Goal: Information Seeking & Learning: Learn about a topic

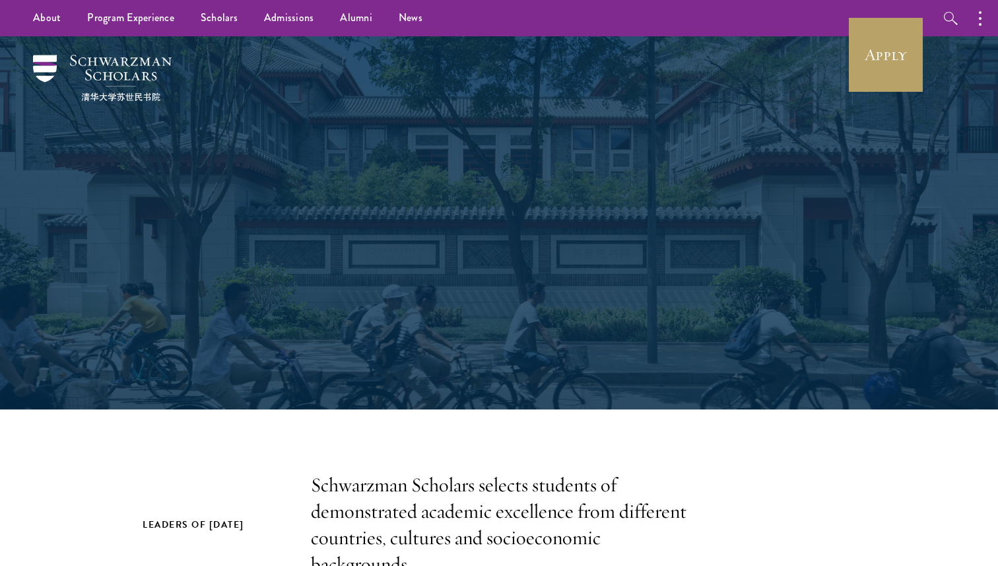
click at [887, 51] on link "Apply" at bounding box center [886, 55] width 74 height 74
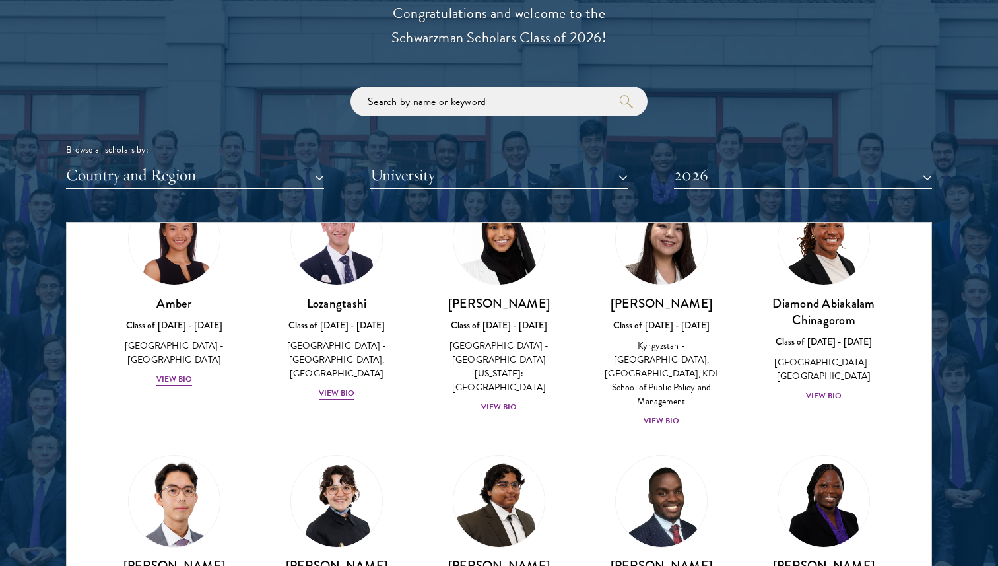
scroll to position [1532, 0]
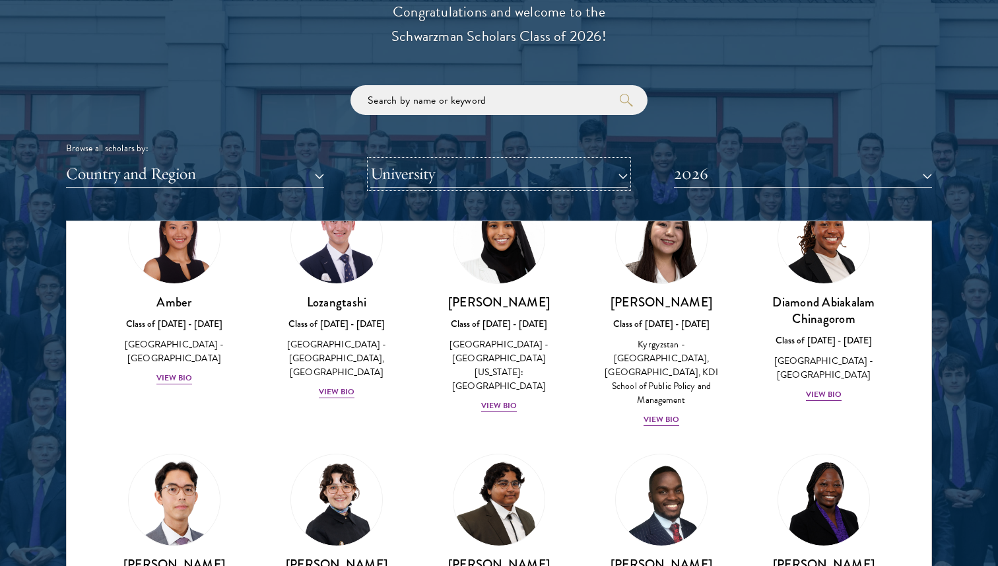
click at [562, 181] on button "University" at bounding box center [499, 173] width 258 height 27
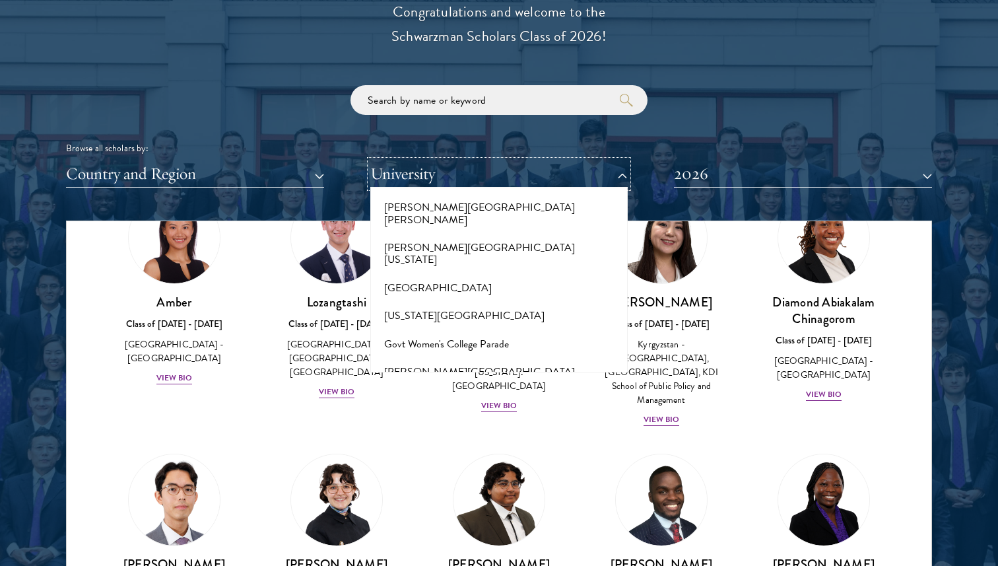
scroll to position [2995, 0]
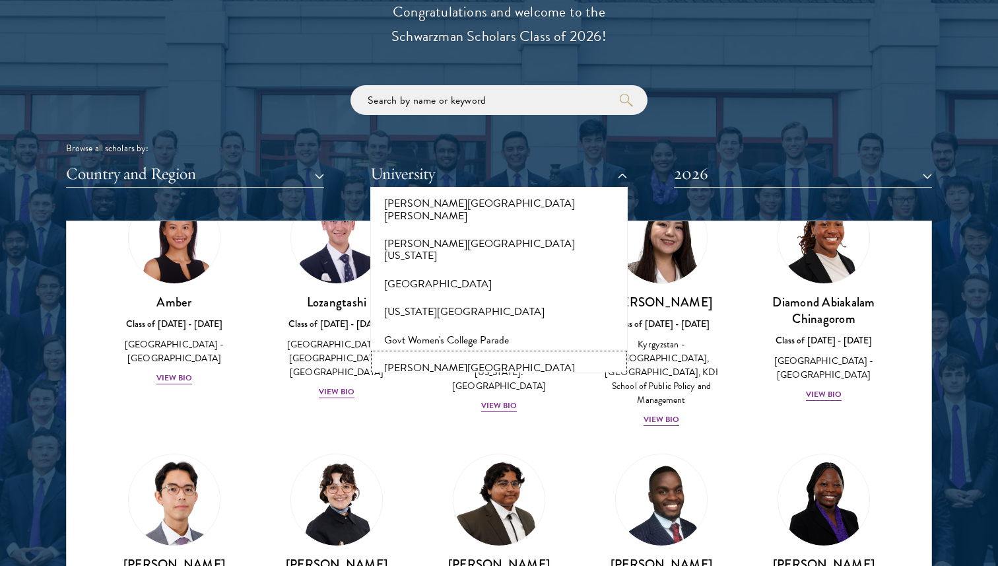
click at [485, 354] on button "[PERSON_NAME][GEOGRAPHIC_DATA]" at bounding box center [499, 368] width 250 height 28
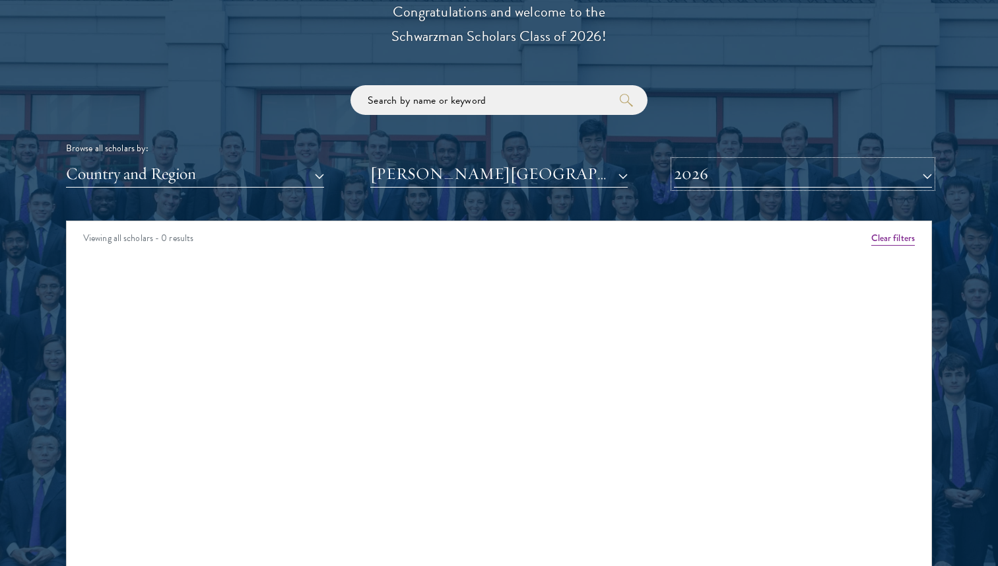
click at [758, 164] on button "2026" at bounding box center [803, 173] width 258 height 27
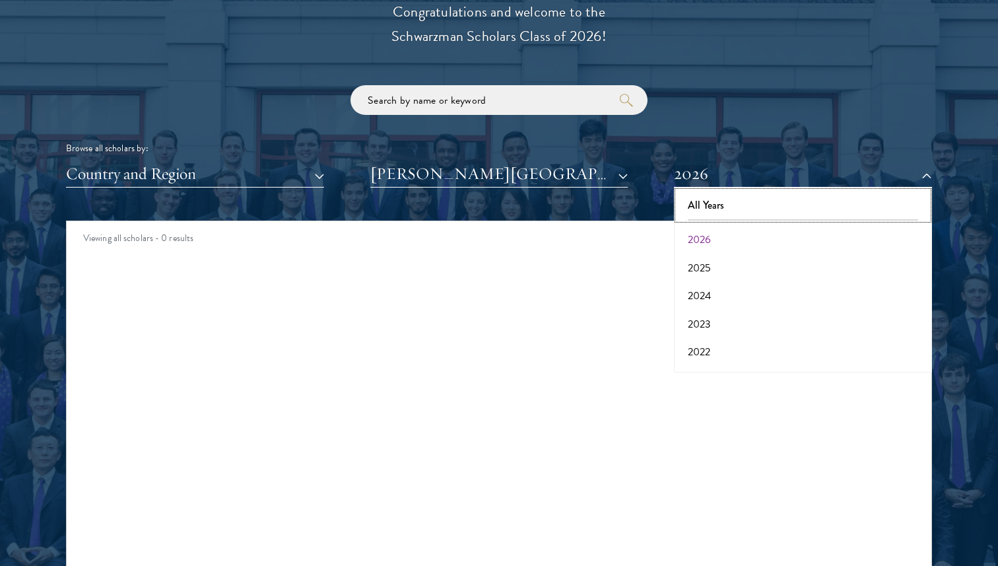
click at [732, 191] on button "All Years" at bounding box center [803, 205] width 250 height 28
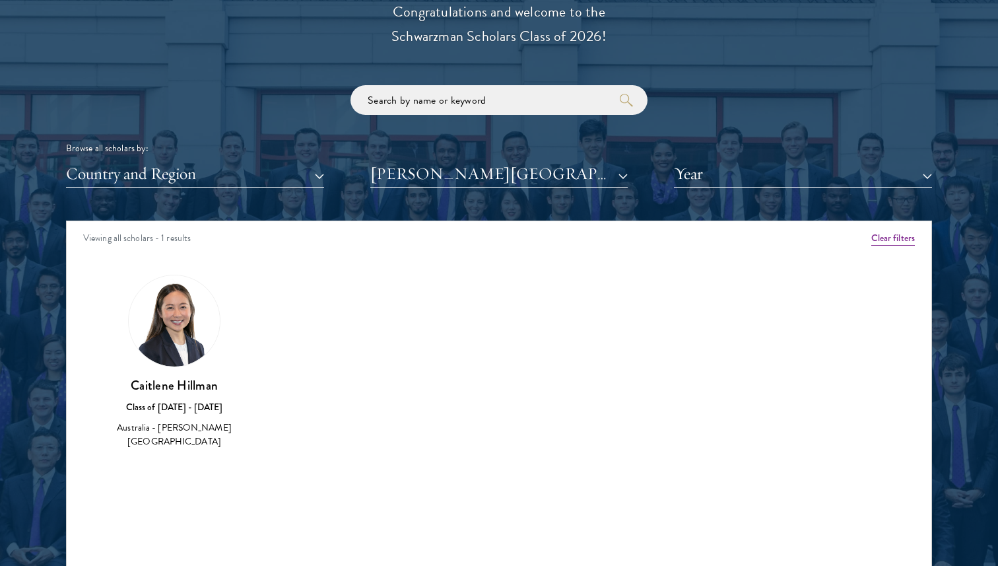
click at [164, 356] on img at bounding box center [174, 320] width 91 height 91
click at [176, 379] on h3 "Caitlene Hillman" at bounding box center [174, 385] width 136 height 16
drag, startPoint x: 214, startPoint y: 401, endPoint x: 138, endPoint y: 389, distance: 77.4
click at [138, 389] on div "Caitlene Hillman Class of 2020 - 2021 Australia - Griffith University" at bounding box center [174, 413] width 136 height 73
click at [168, 432] on div "Australia - [PERSON_NAME][GEOGRAPHIC_DATA]" at bounding box center [174, 434] width 136 height 28
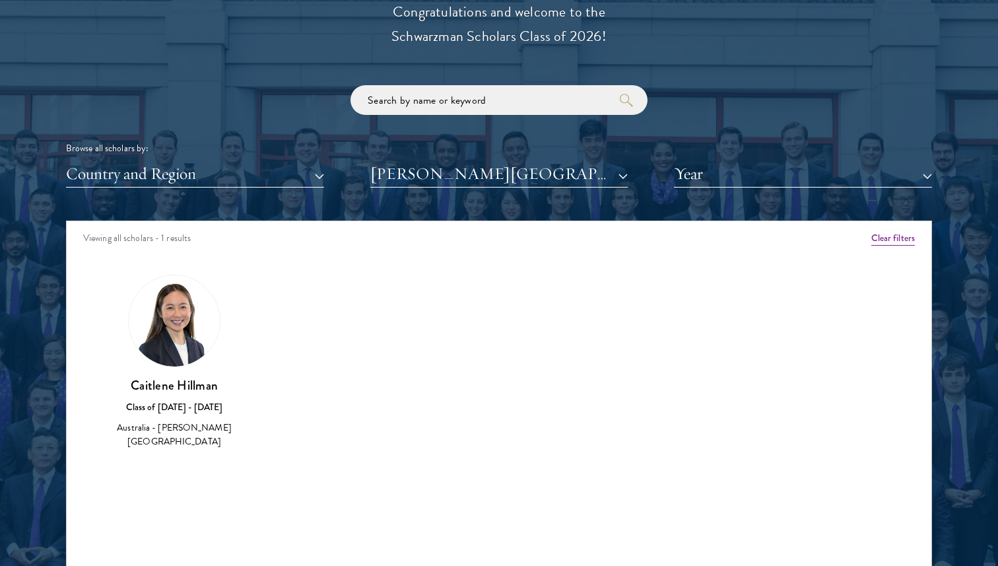
click at [168, 432] on div "Australia - [PERSON_NAME][GEOGRAPHIC_DATA]" at bounding box center [174, 434] width 136 height 28
click at [478, 168] on button "[PERSON_NAME][GEOGRAPHIC_DATA]" at bounding box center [499, 173] width 258 height 27
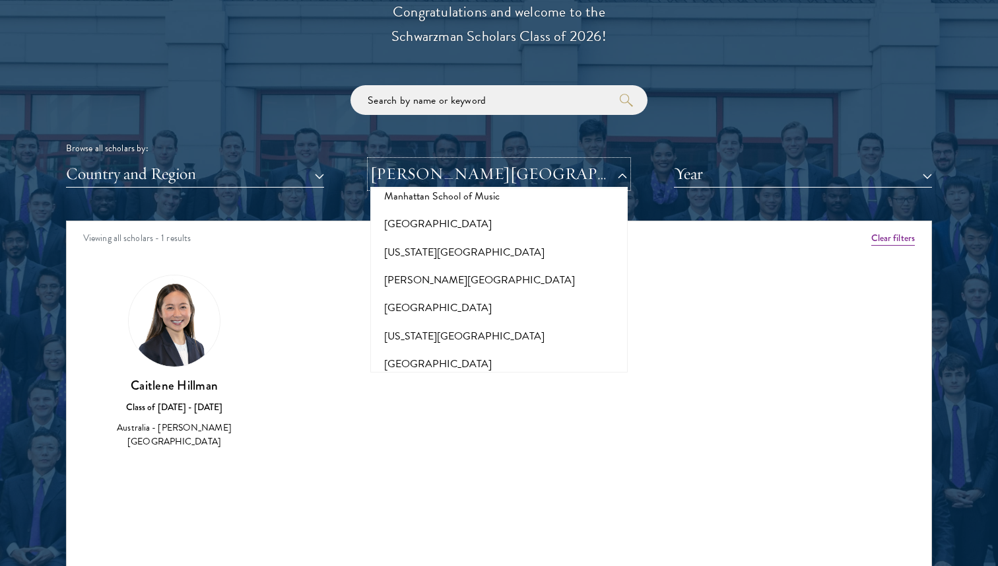
scroll to position [4864, 0]
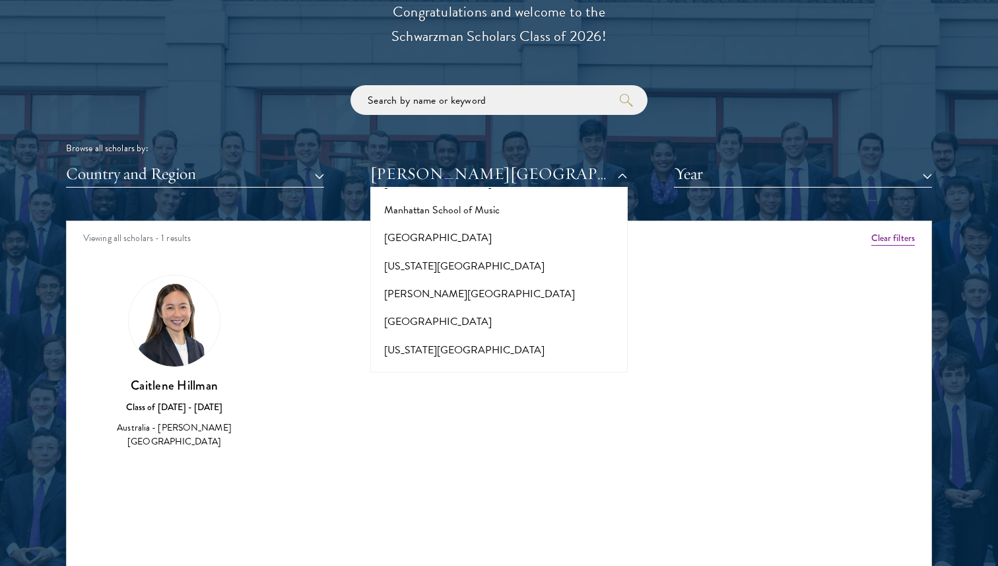
click at [502, 447] on button "[PERSON_NAME][GEOGRAPHIC_DATA]" at bounding box center [499, 461] width 250 height 28
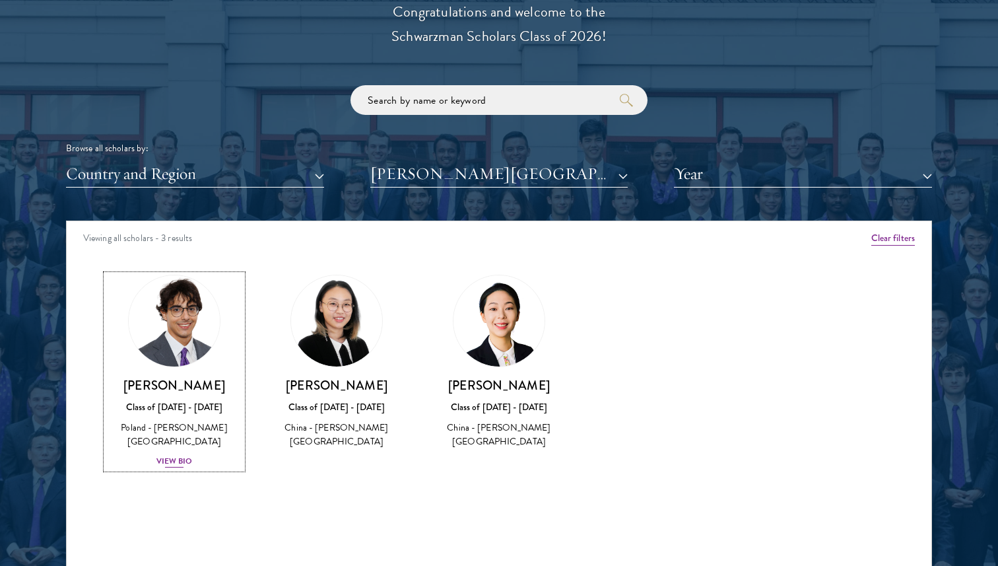
click at [178, 356] on img at bounding box center [174, 321] width 100 height 100
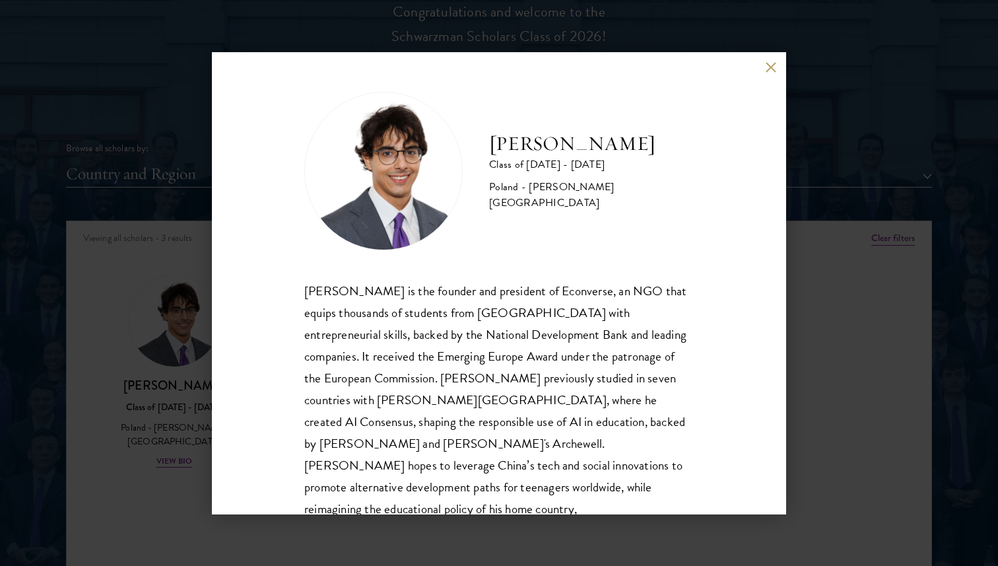
scroll to position [23, 0]
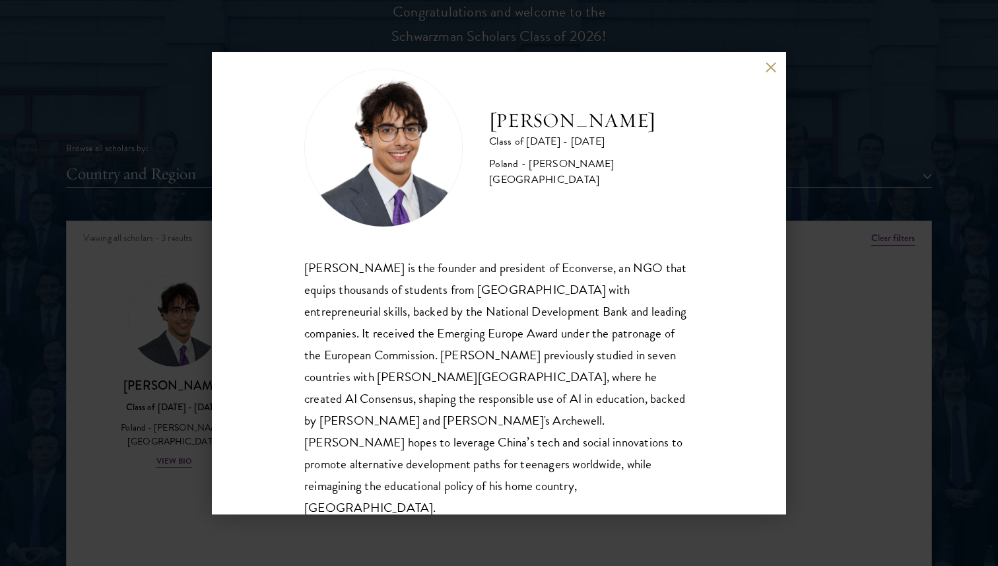
click at [200, 362] on div "Jan Bartkowiak Class of 2025 - 2026 Poland - Minerva University Jan Bartkowiak …" at bounding box center [499, 283] width 998 height 566
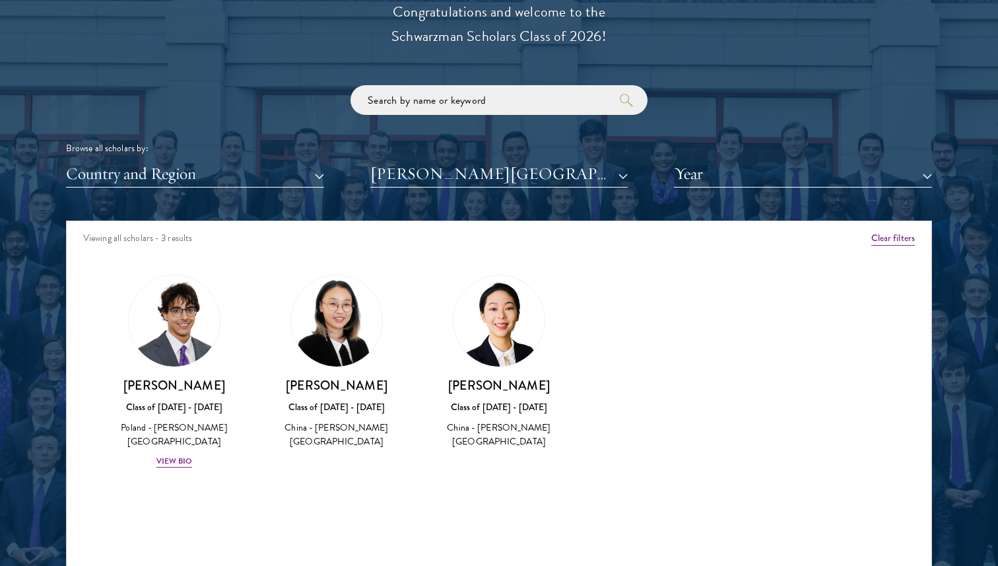
click at [324, 167] on div "Country and Region All Countries and Regions Afghanistan Antigua and Barbuda Ar…" at bounding box center [499, 173] width 866 height 27
click at [314, 171] on button "Country and Region" at bounding box center [195, 173] width 258 height 27
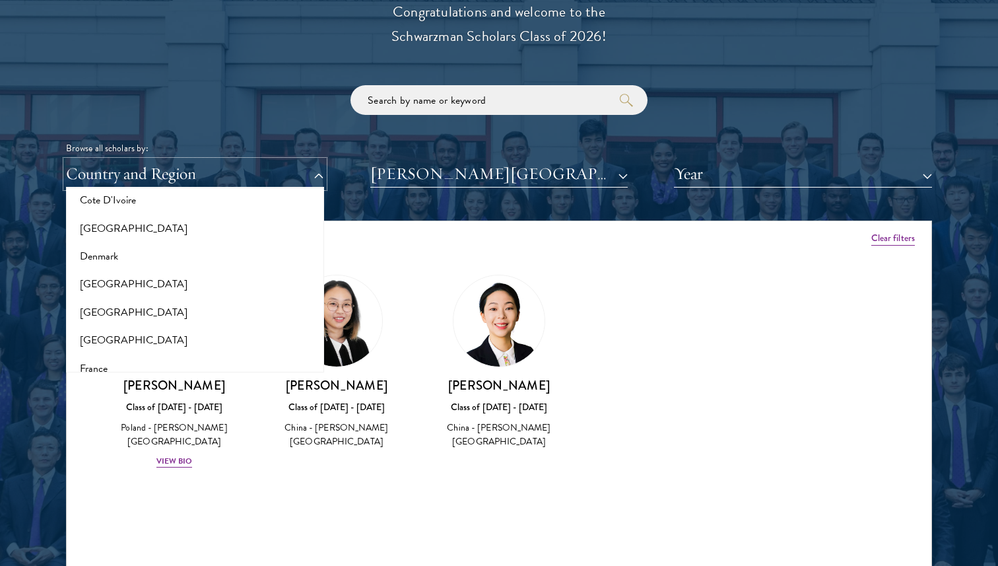
scroll to position [623, 0]
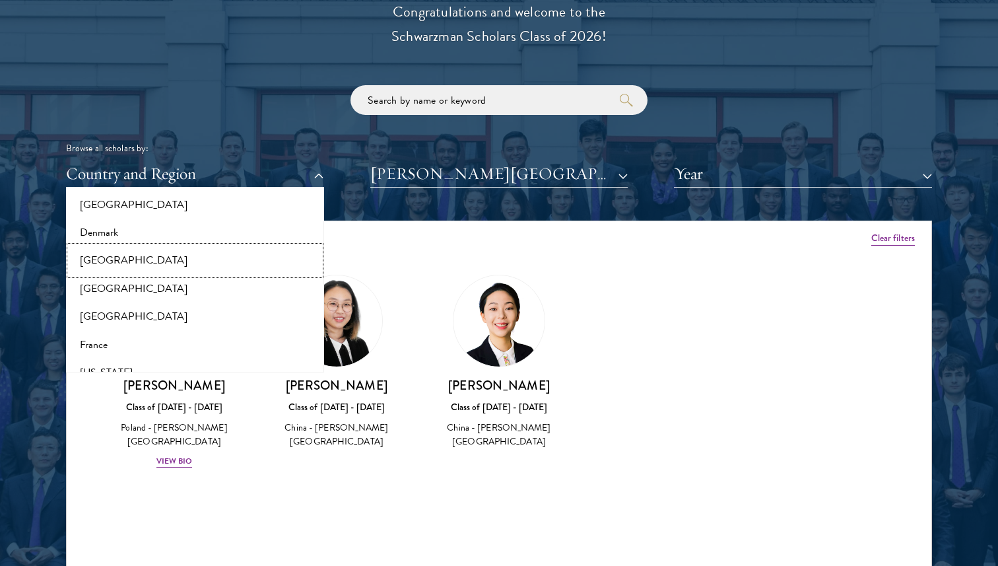
click at [135, 263] on button "[GEOGRAPHIC_DATA]" at bounding box center [195, 260] width 250 height 28
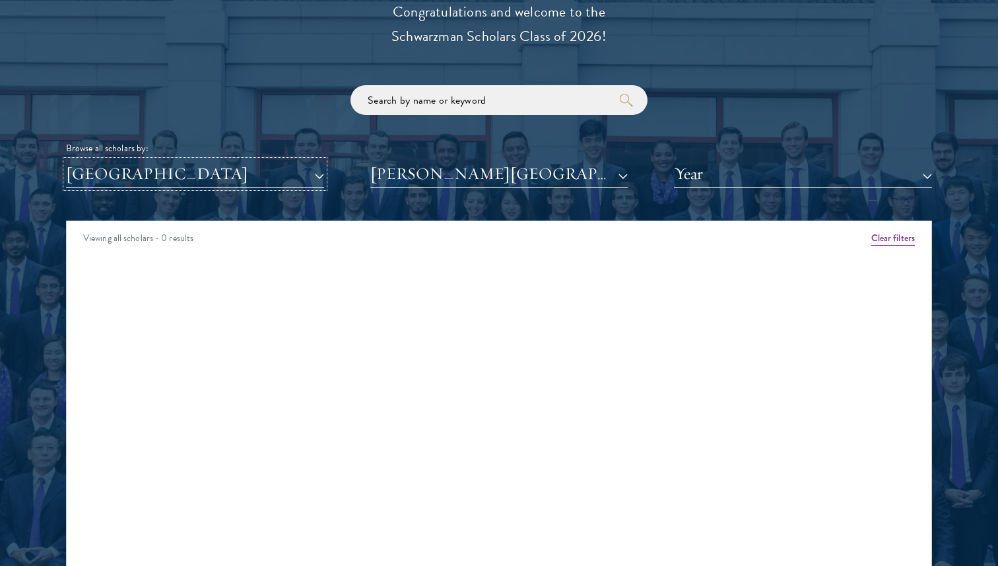
click at [179, 181] on button "[GEOGRAPHIC_DATA]" at bounding box center [195, 173] width 258 height 27
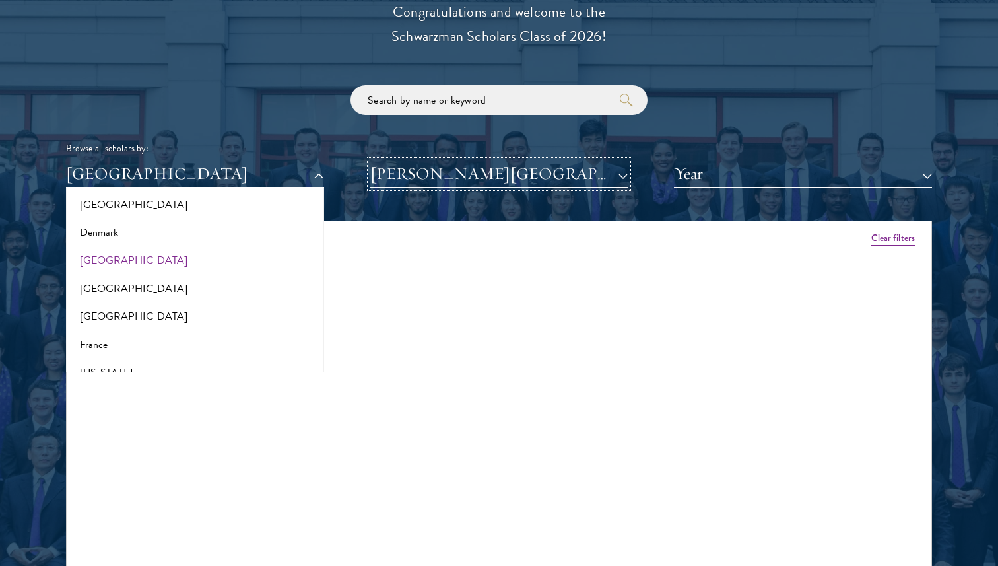
click at [463, 179] on button "[PERSON_NAME][GEOGRAPHIC_DATA]" at bounding box center [499, 173] width 258 height 27
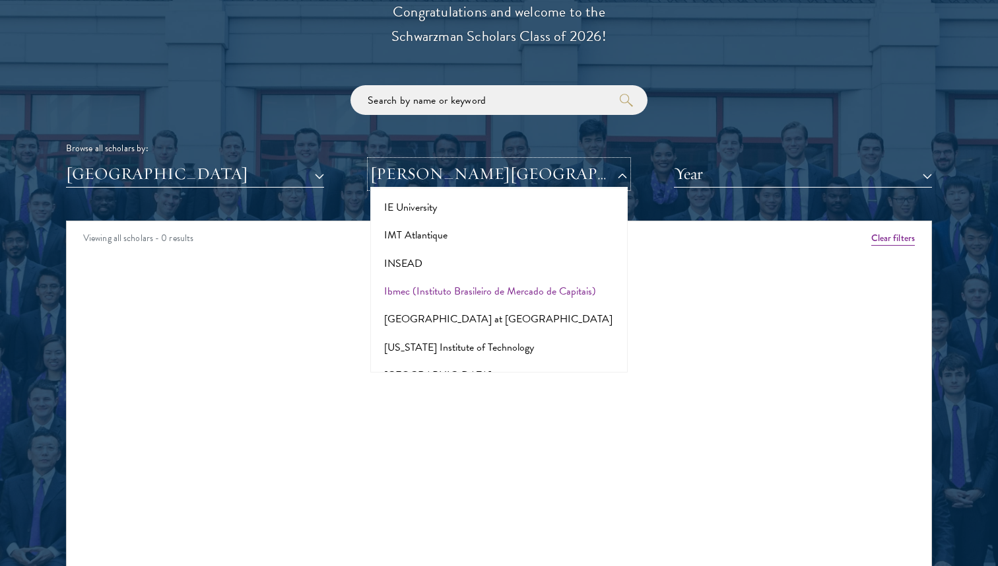
scroll to position [3628, 0]
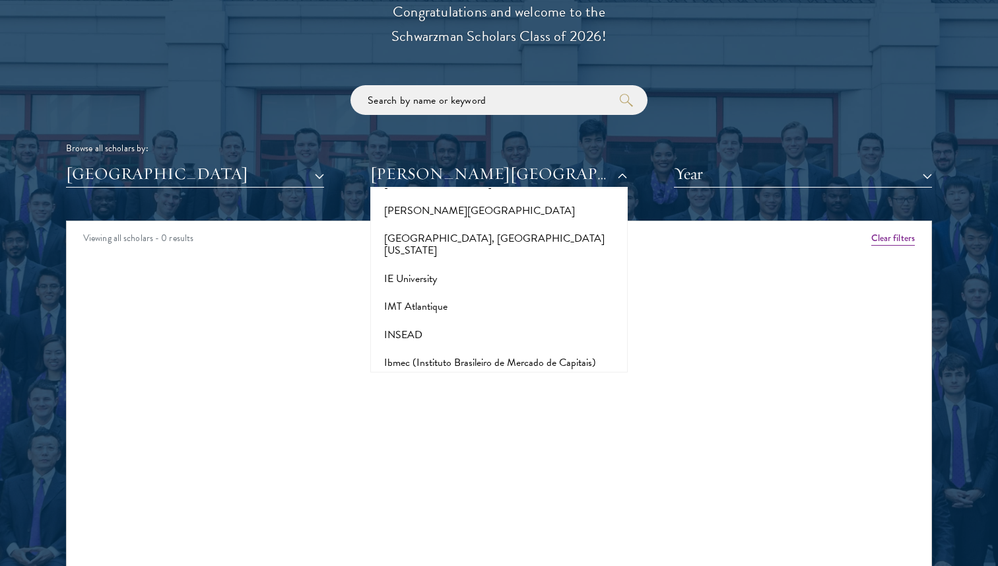
click at [890, 246] on div "Viewing all scholars - 0 results" at bounding box center [499, 239] width 864 height 37
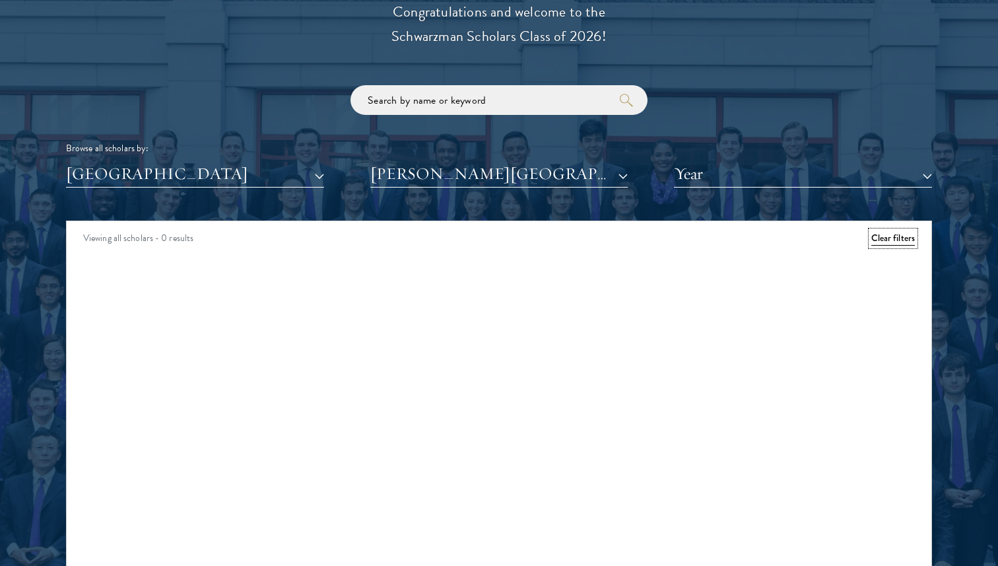
click at [893, 242] on button "Clear filters" at bounding box center [893, 238] width 44 height 15
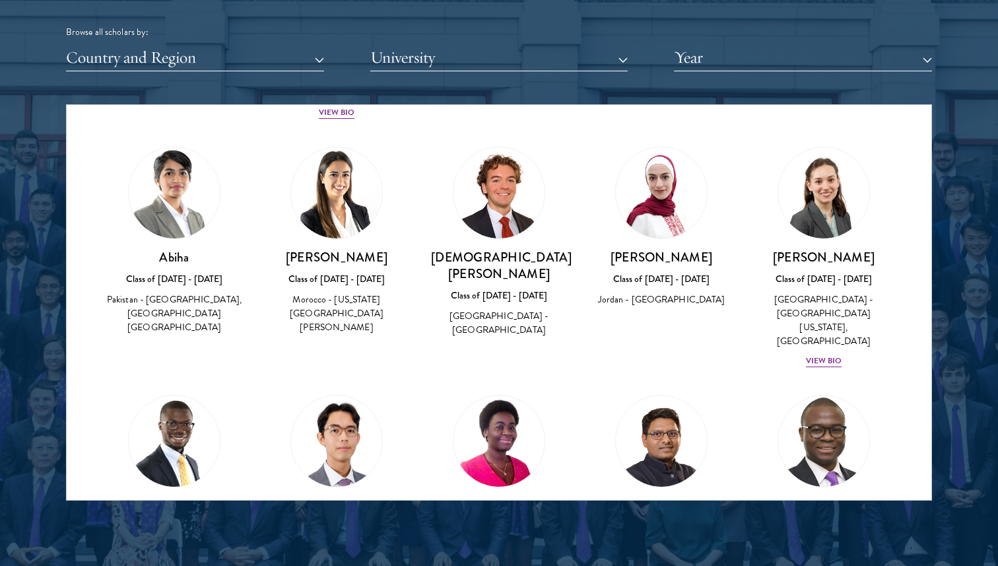
scroll to position [513, 0]
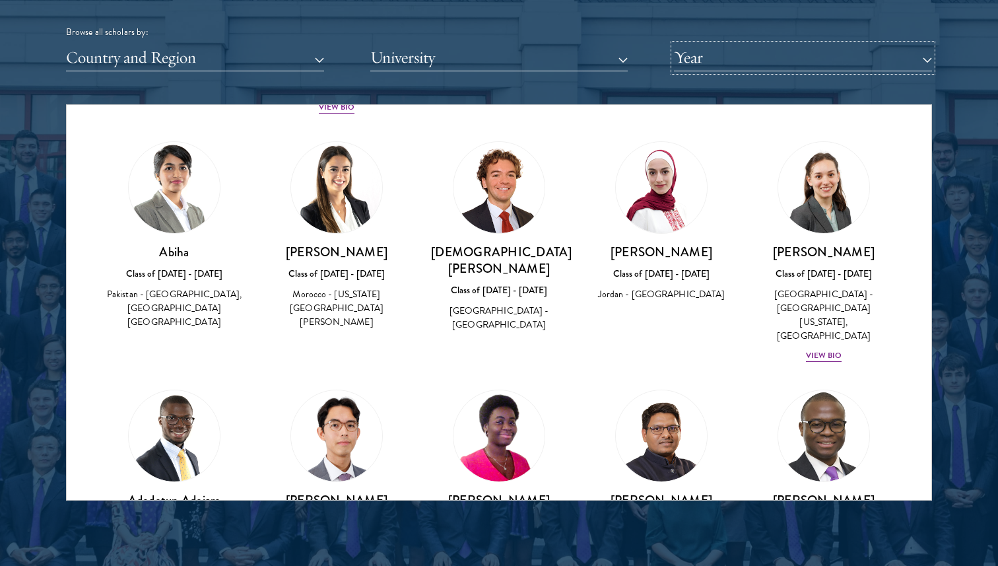
click at [724, 67] on button "Year" at bounding box center [803, 57] width 258 height 27
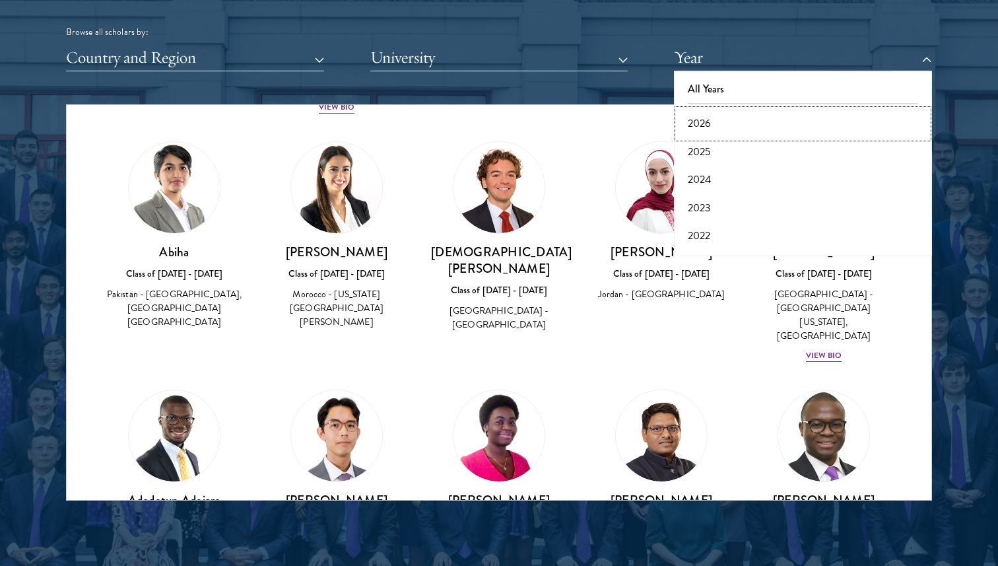
click at [721, 111] on button "2026" at bounding box center [803, 124] width 250 height 28
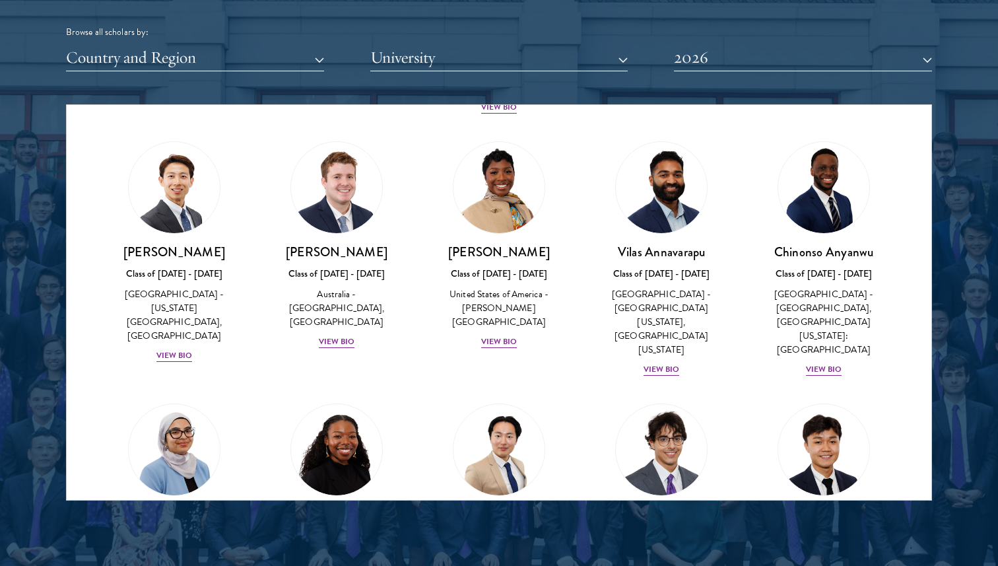
scroll to position [279, 0]
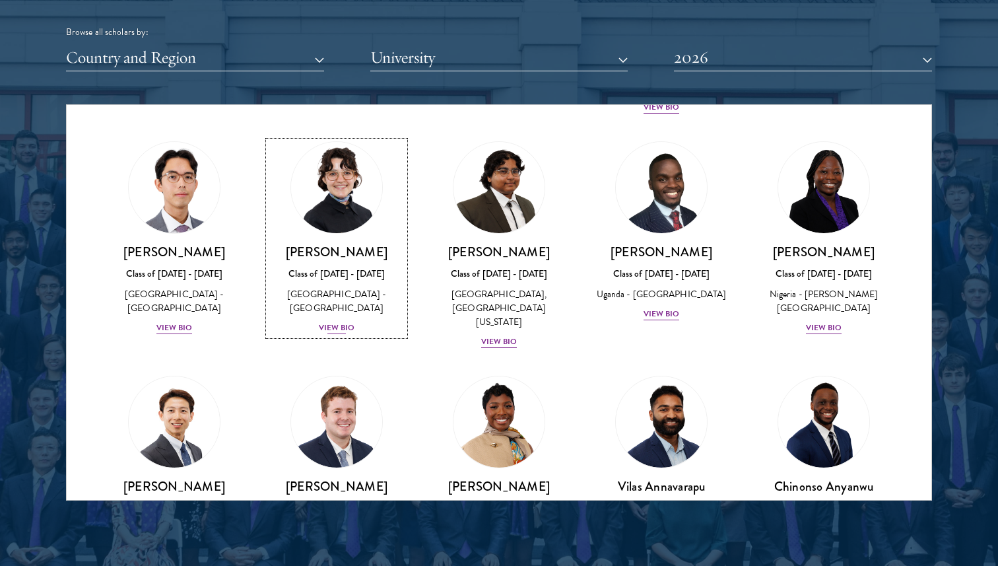
click at [346, 321] on div "View Bio" at bounding box center [337, 327] width 36 height 13
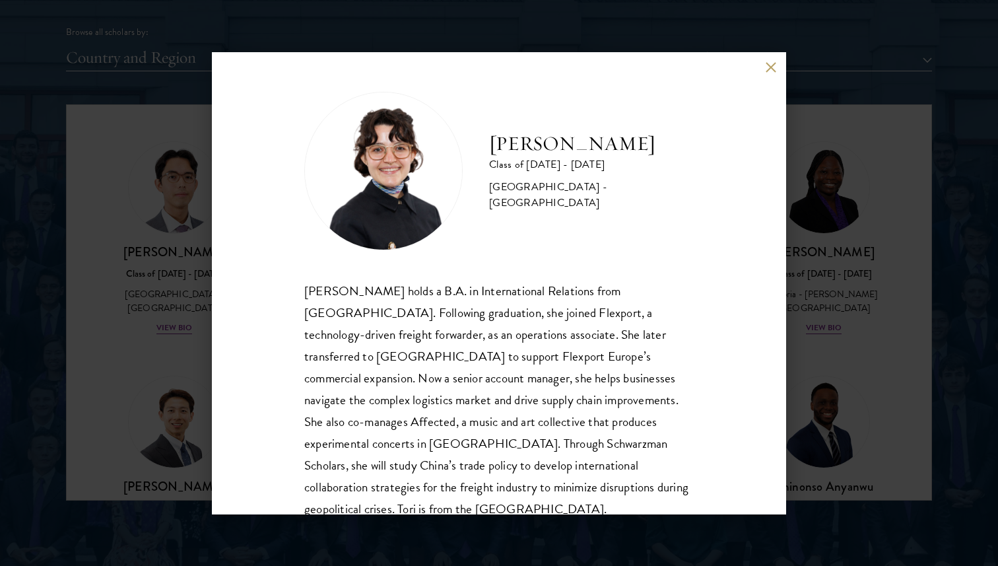
scroll to position [23, 0]
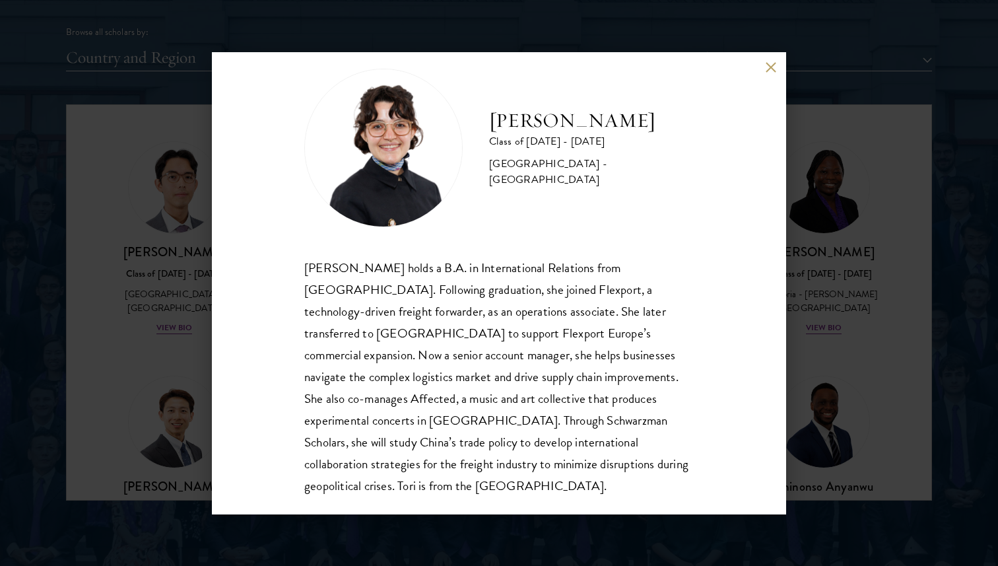
click at [839, 401] on div "Victoria Agostini Class of 2025 - 2026 United States of America - Pomona Colleg…" at bounding box center [499, 283] width 998 height 566
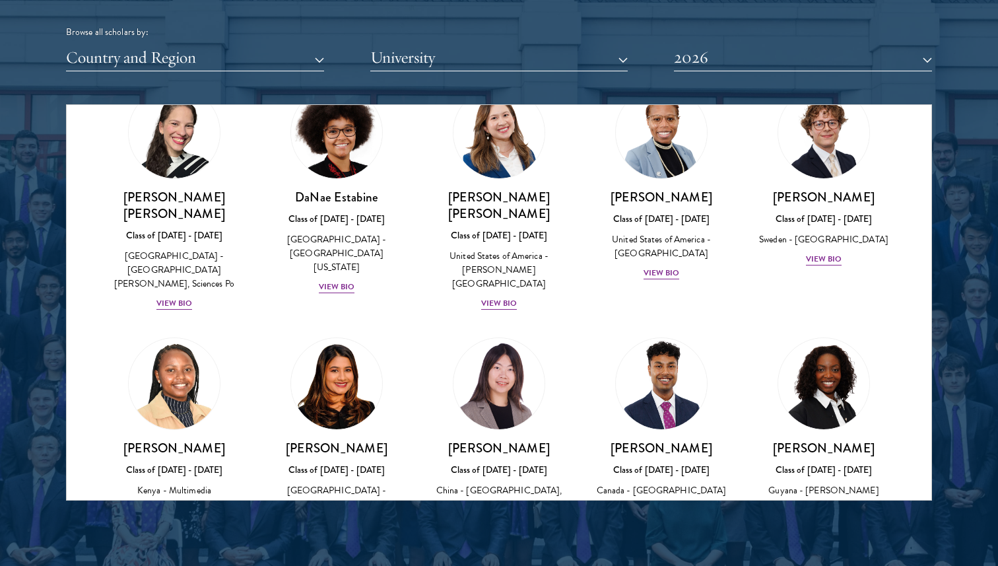
scroll to position [1883, 0]
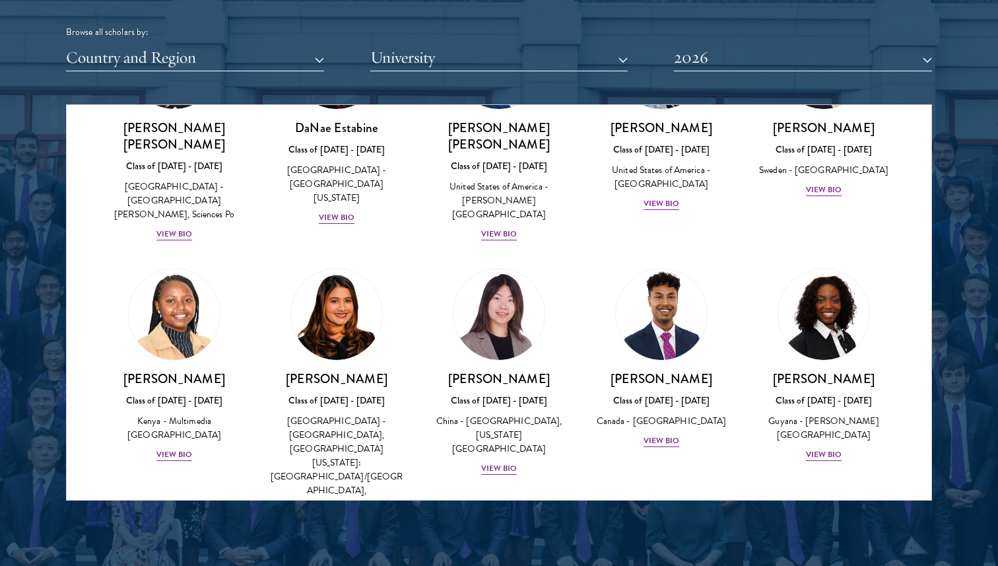
click at [344, 334] on div "Nina Gohel Class of 2025 - 2026 United States of America - Rutgers, The State U…" at bounding box center [336, 400] width 162 height 290
click at [343, 517] on div "View Bio" at bounding box center [337, 523] width 36 height 13
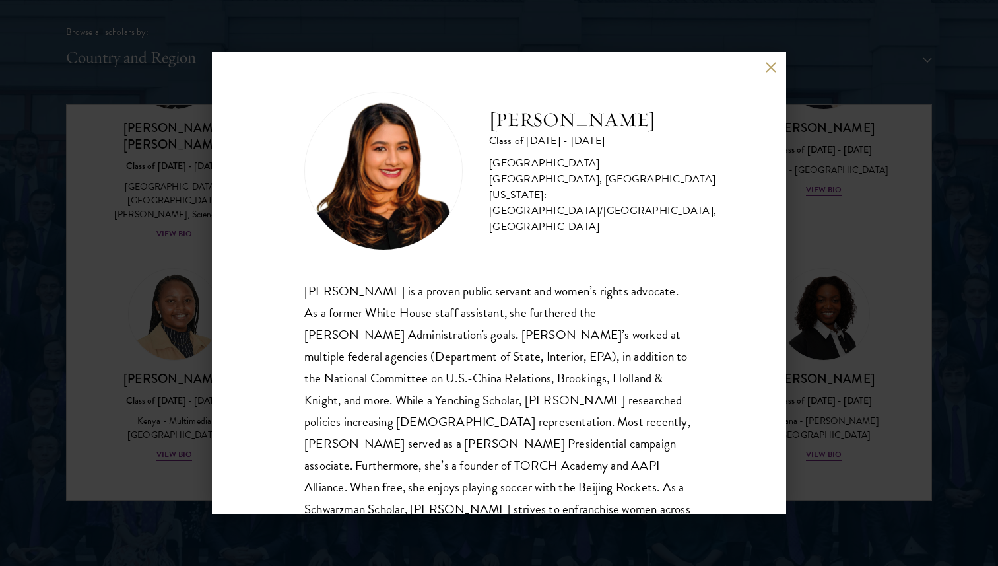
scroll to position [45, 0]
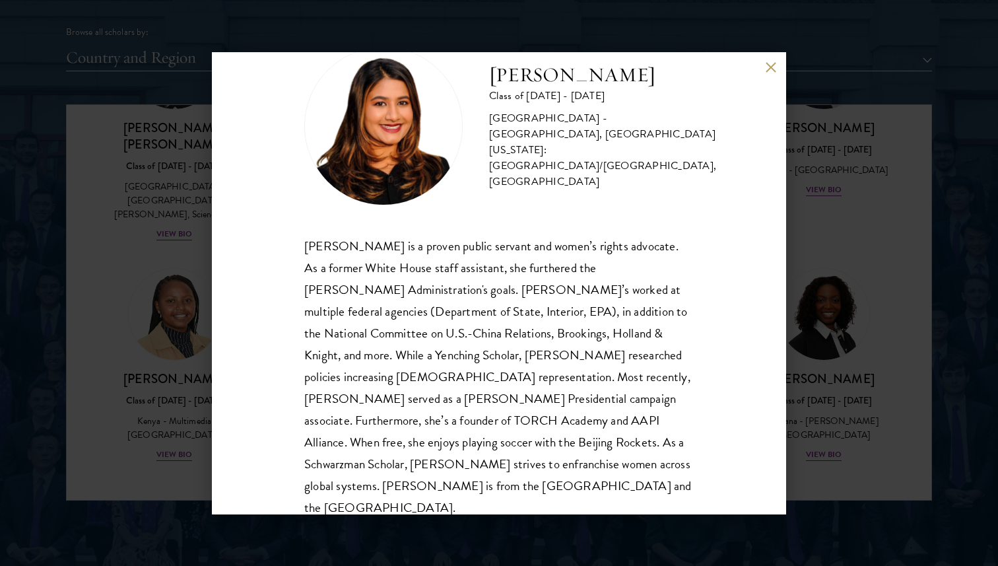
click at [847, 315] on div "Nina Gohel Class of 2025 - 2026 United States of America - Rutgers, The State U…" at bounding box center [499, 283] width 998 height 566
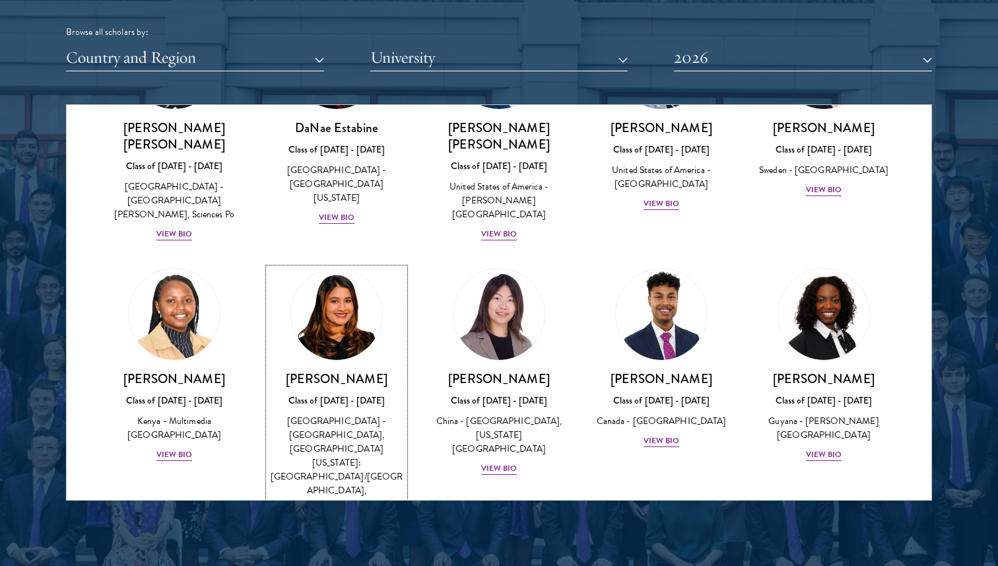
scroll to position [1802, 0]
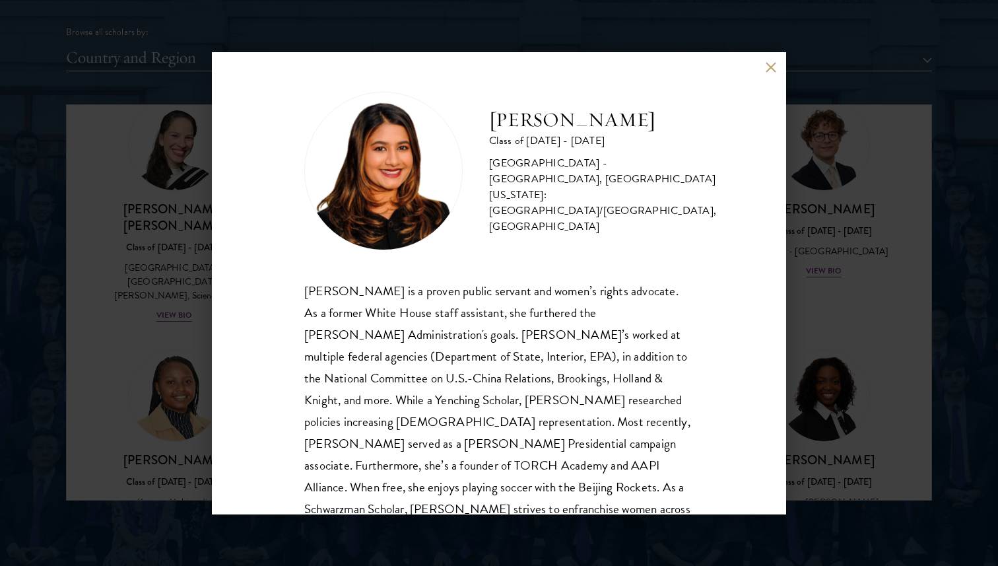
scroll to position [45, 0]
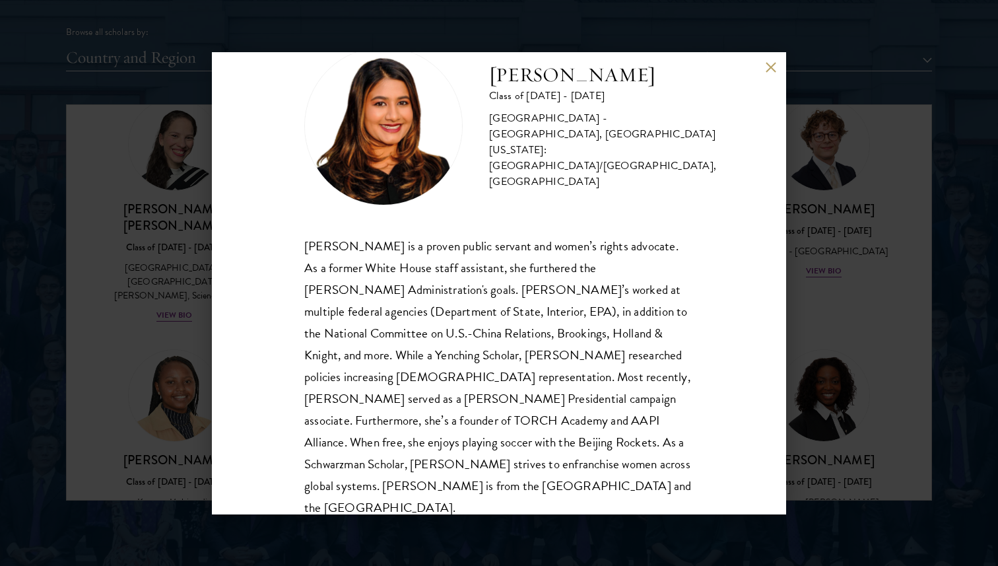
click at [787, 278] on div "Nina Gohel Class of 2025 - 2026 United States of America - Rutgers, The State U…" at bounding box center [499, 283] width 998 height 566
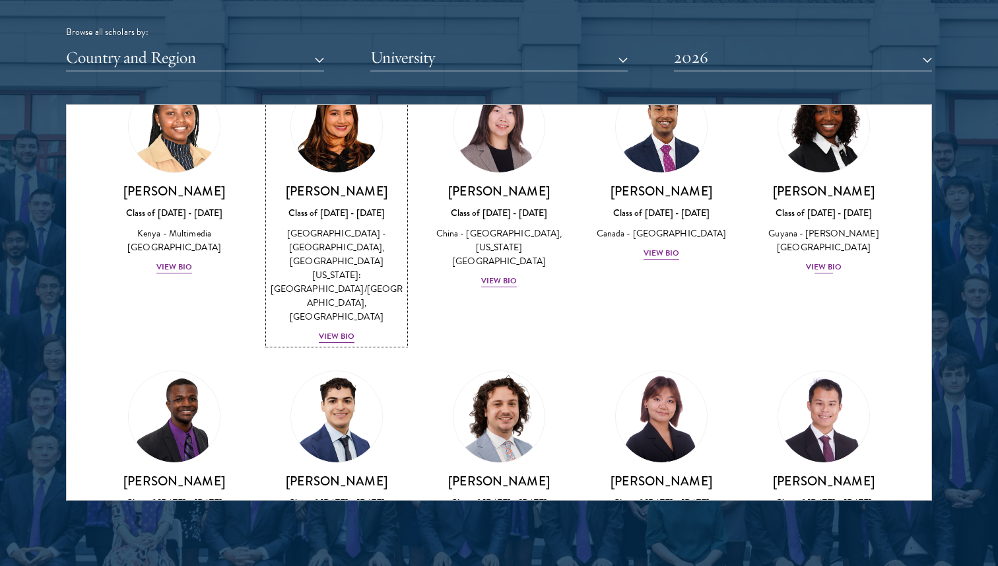
scroll to position [2077, 0]
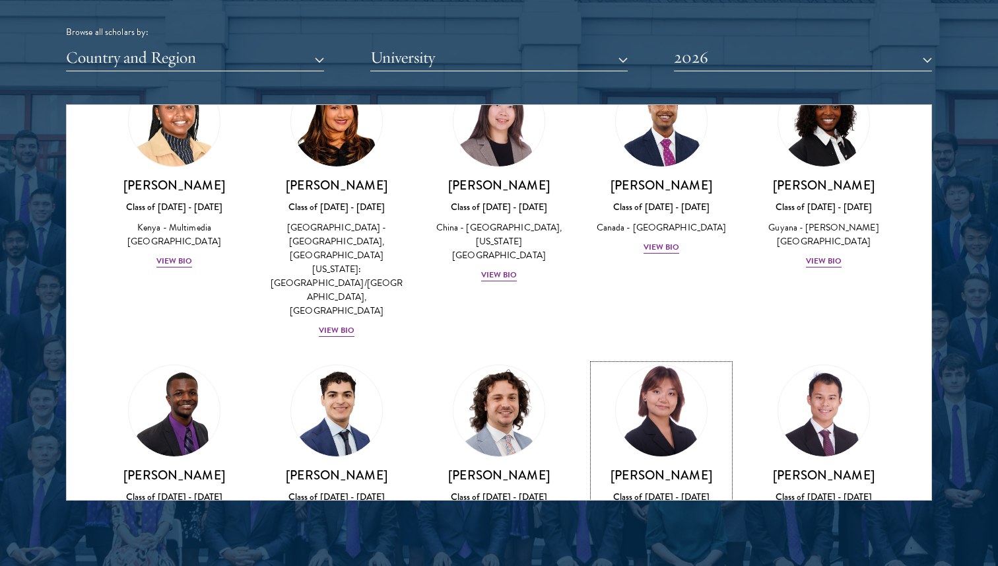
click at [676, 531] on div "View Bio" at bounding box center [661, 537] width 36 height 13
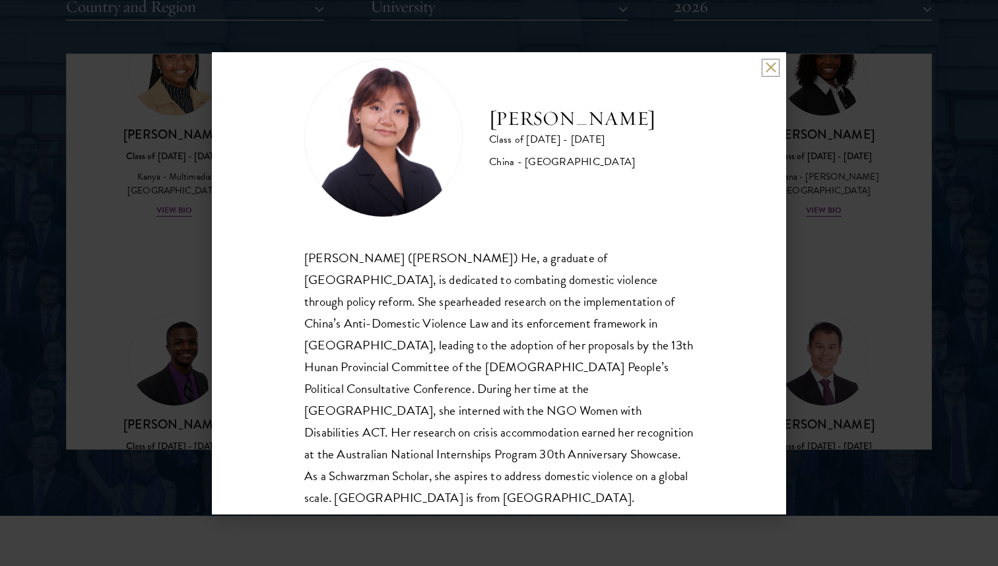
scroll to position [45, 0]
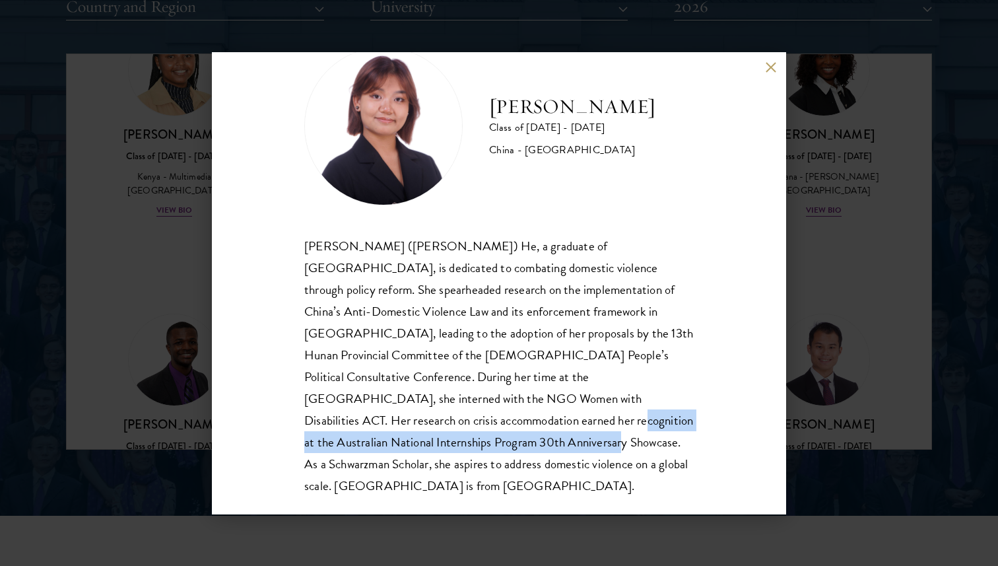
drag, startPoint x: 629, startPoint y: 388, endPoint x: 630, endPoint y: 423, distance: 35.0
click at [630, 423] on div "Yuqing (Cynthia) He, a graduate of Tsinghua University, is dedicated to combati…" at bounding box center [498, 366] width 389 height 262
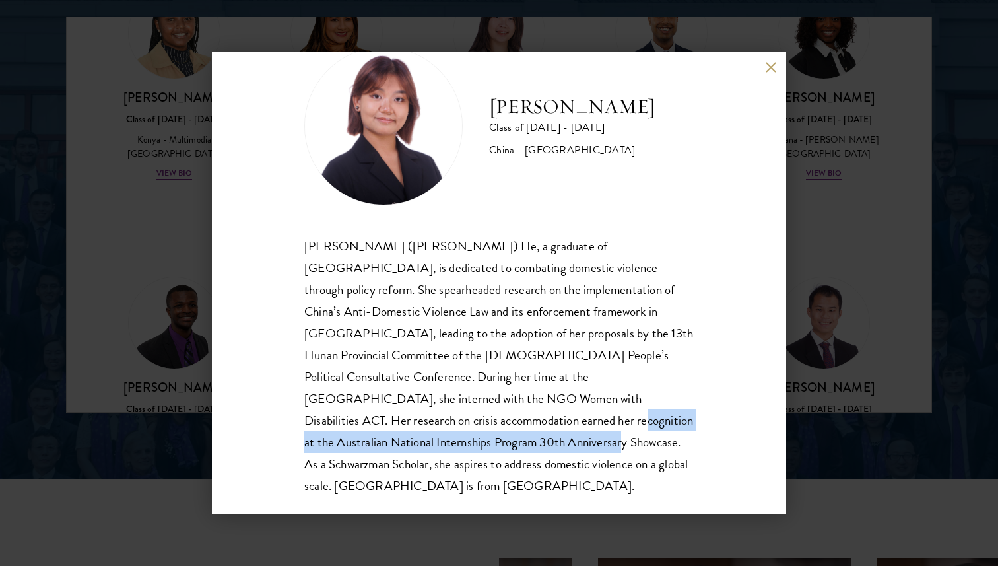
scroll to position [1744, 0]
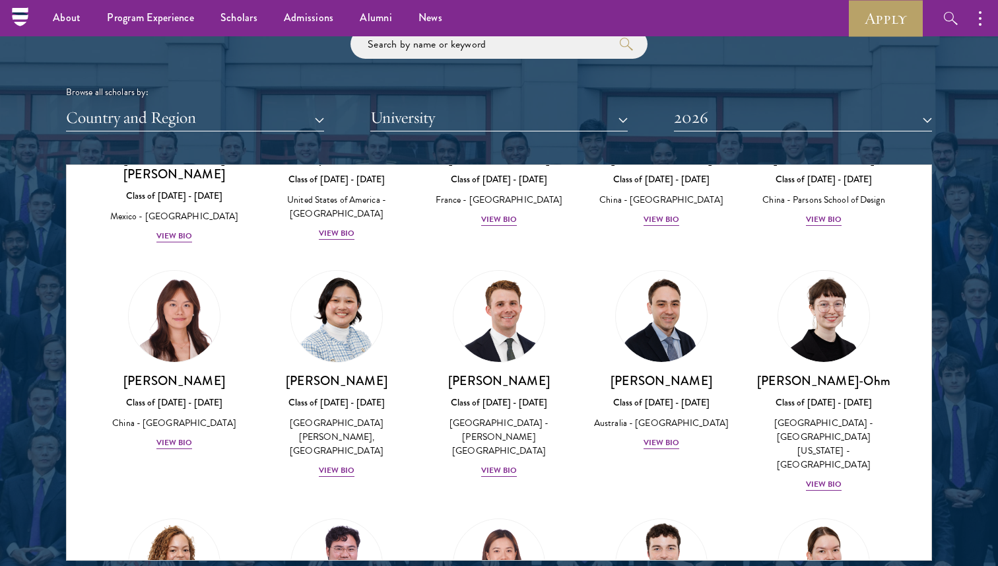
scroll to position [1183, 0]
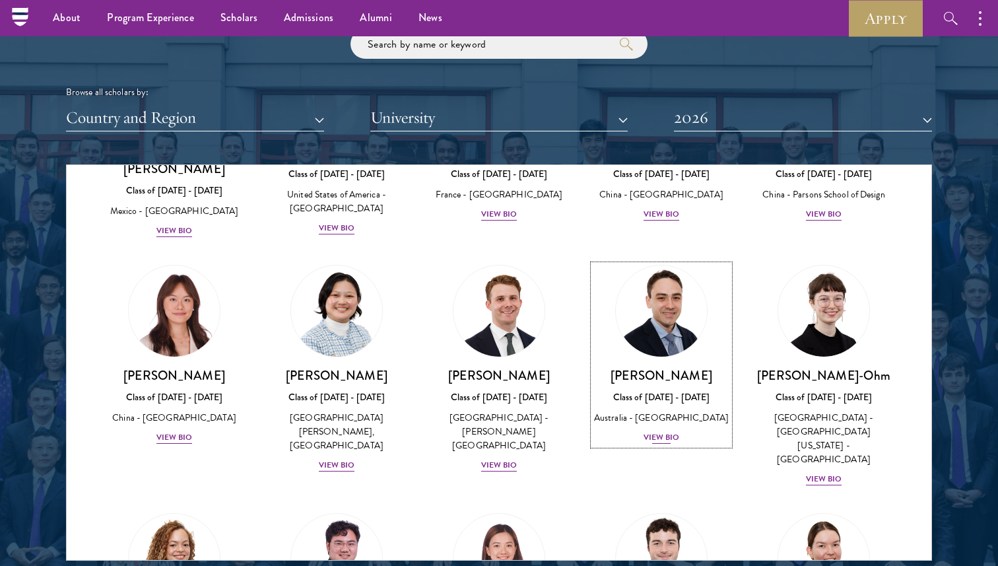
click at [667, 431] on div "View Bio" at bounding box center [661, 437] width 36 height 13
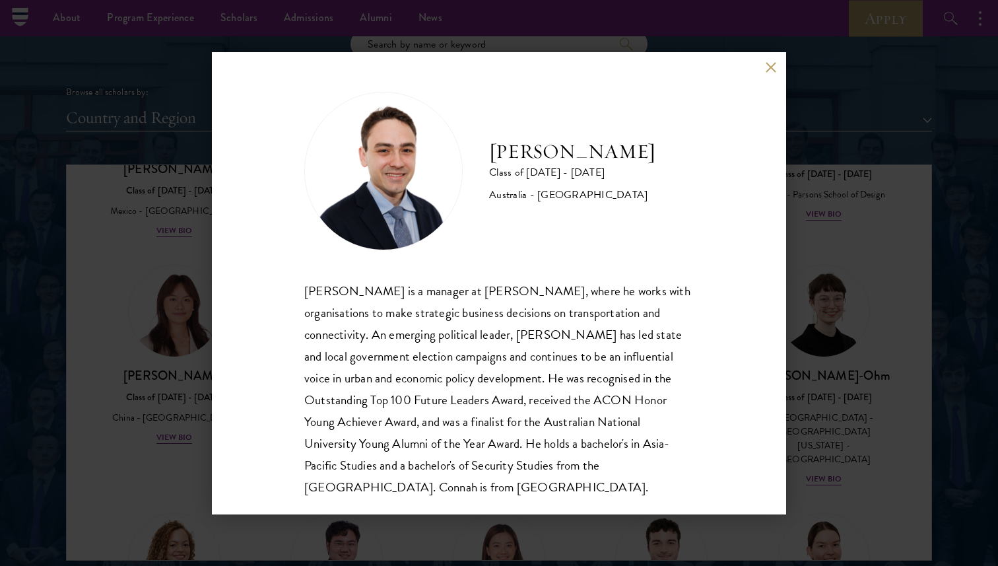
click at [873, 352] on div "David Connah Class of 2025 - 2026 Australia - Australian National University Da…" at bounding box center [499, 283] width 998 height 566
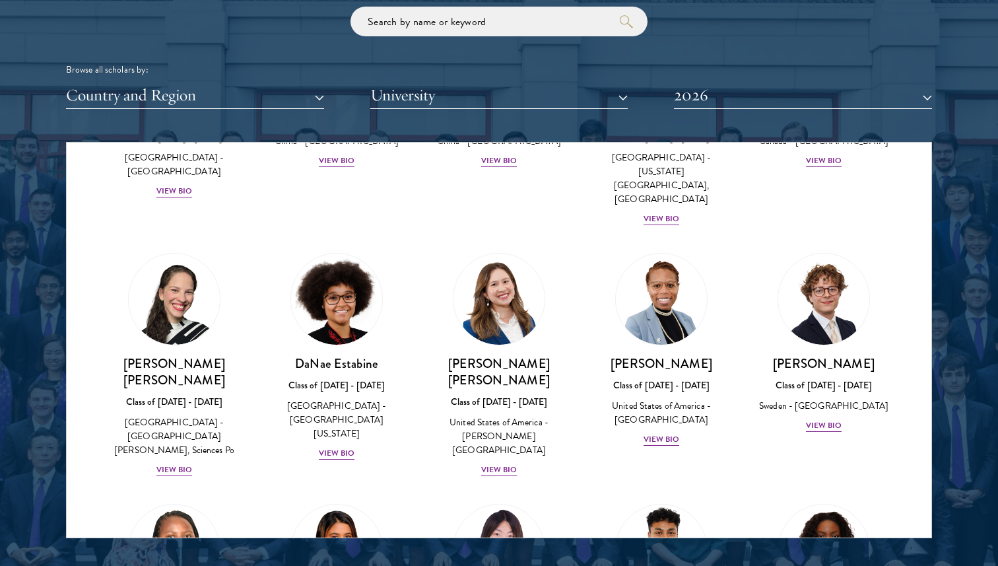
scroll to position [1617, 0]
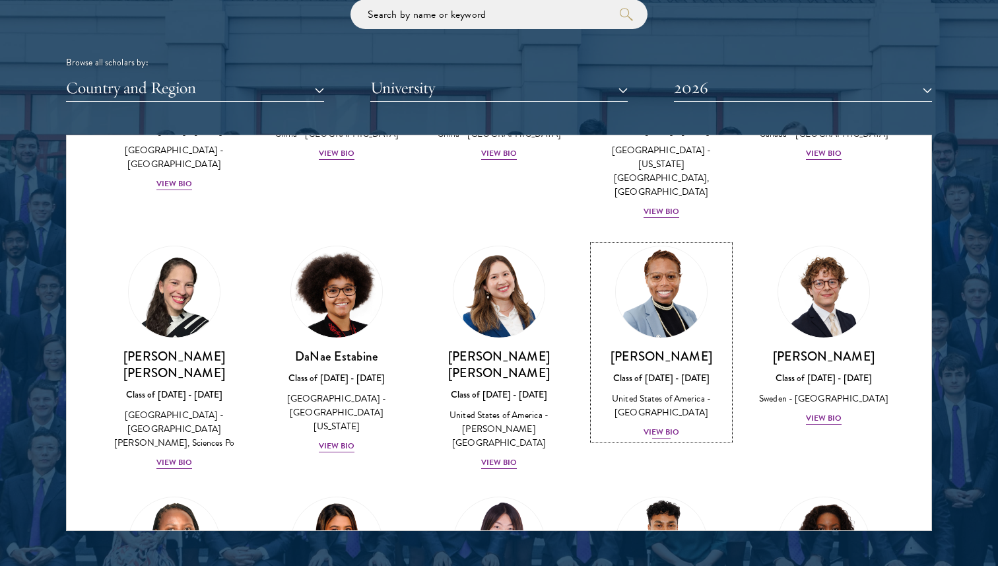
click at [666, 426] on div "View Bio" at bounding box center [661, 432] width 36 height 13
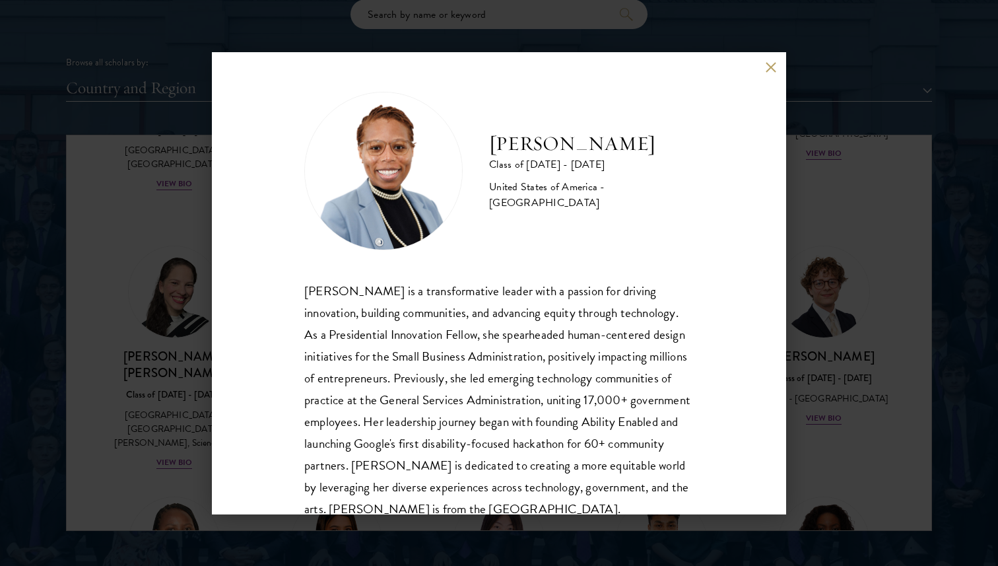
scroll to position [45, 0]
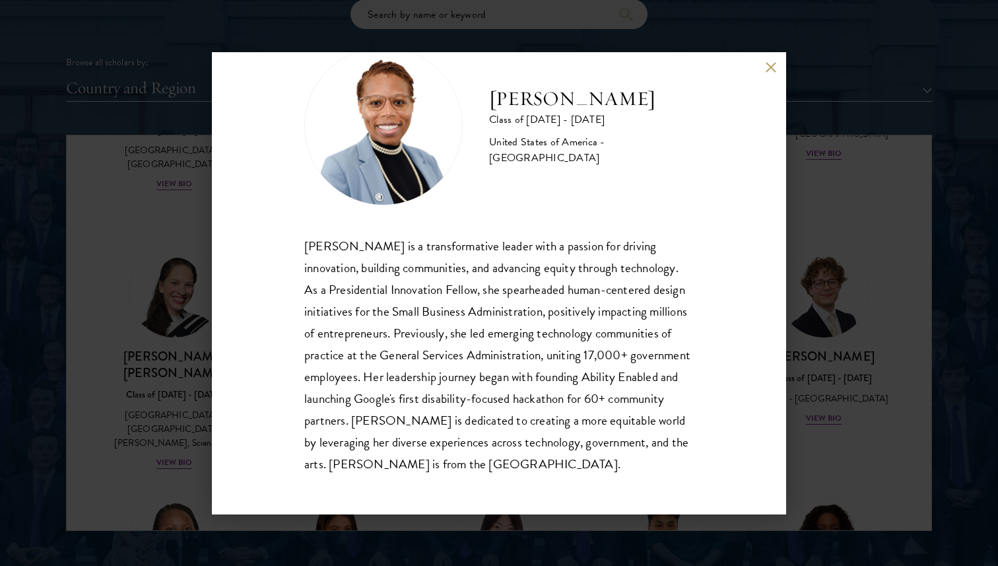
click at [822, 299] on div "Eboni Freeman Class of 2025 - 2026 United States of America - Emory University …" at bounding box center [499, 283] width 998 height 566
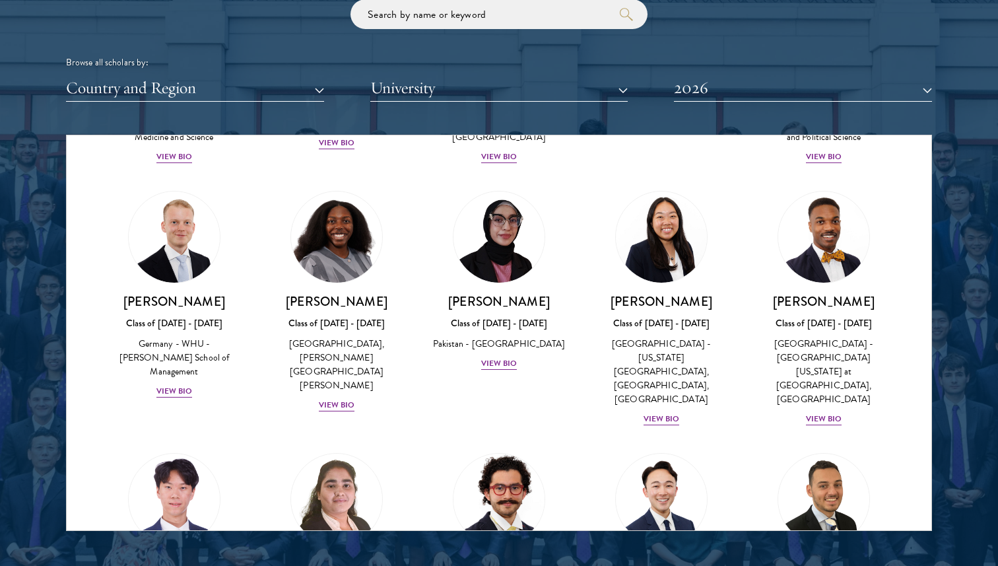
scroll to position [2521, 0]
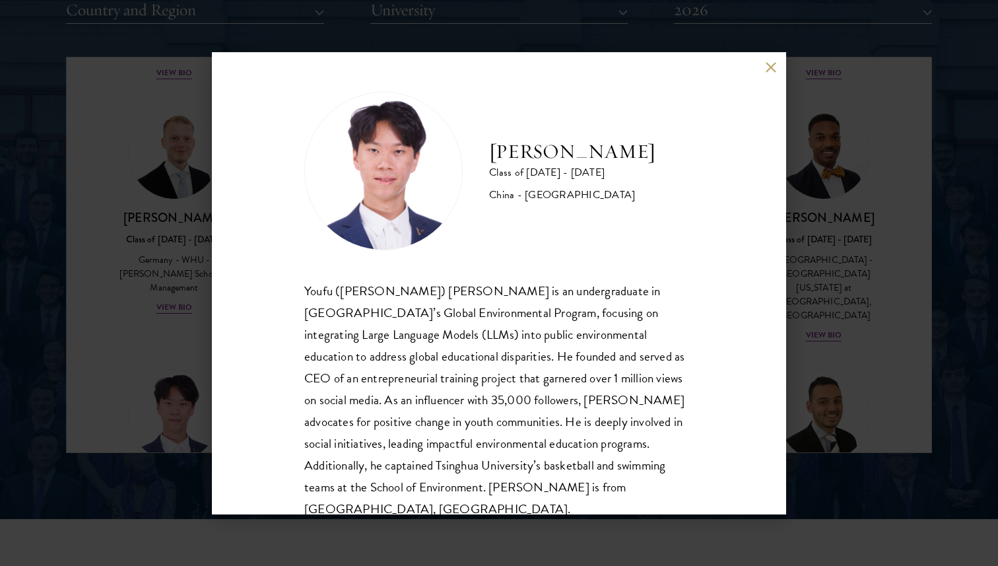
scroll to position [23, 0]
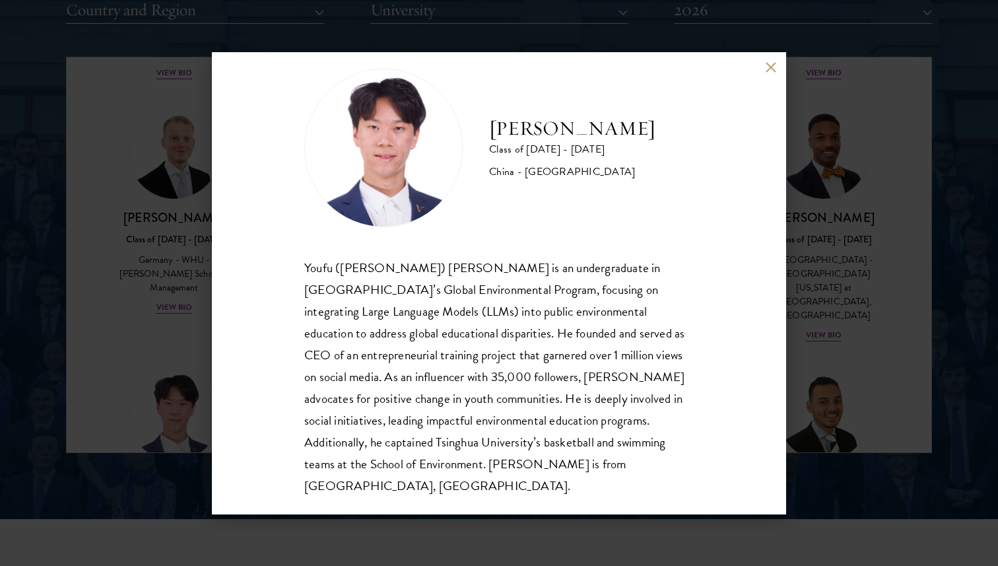
click at [884, 296] on div "Frank Kao Class of 2025 - 2026 China - Tsinghua University Youfu (Frank) Kao is…" at bounding box center [499, 283] width 998 height 566
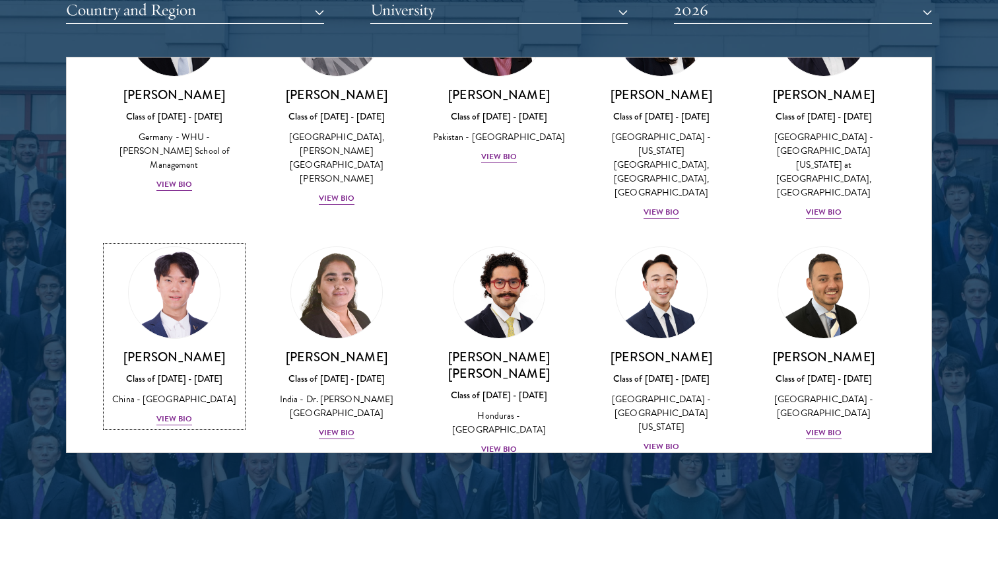
scroll to position [2654, 0]
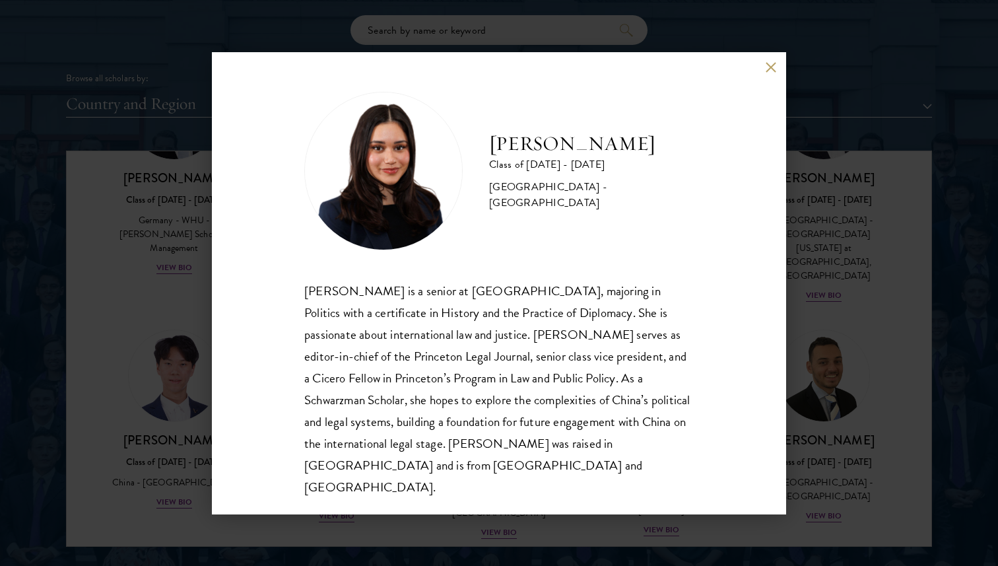
scroll to position [1612, 0]
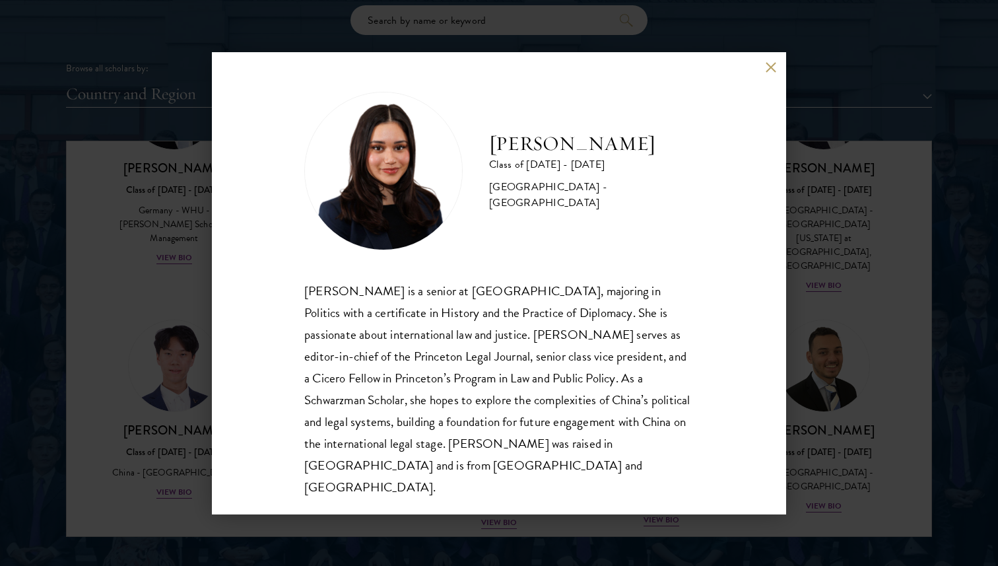
click at [822, 410] on div "Diya Kraybill Class of 2025 - 2026 United States of America - Princeton Univers…" at bounding box center [499, 283] width 998 height 566
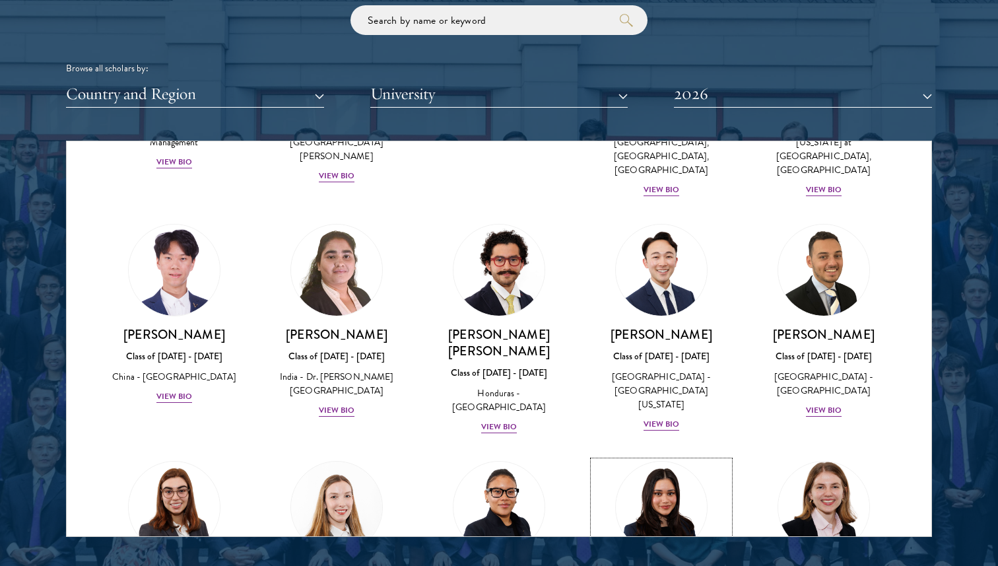
scroll to position [2759, 0]
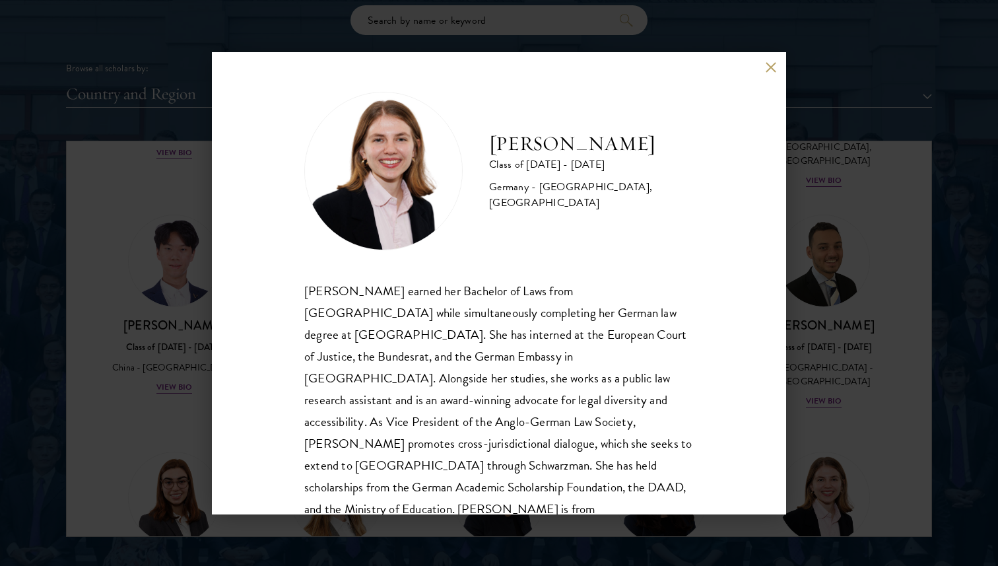
scroll to position [23, 0]
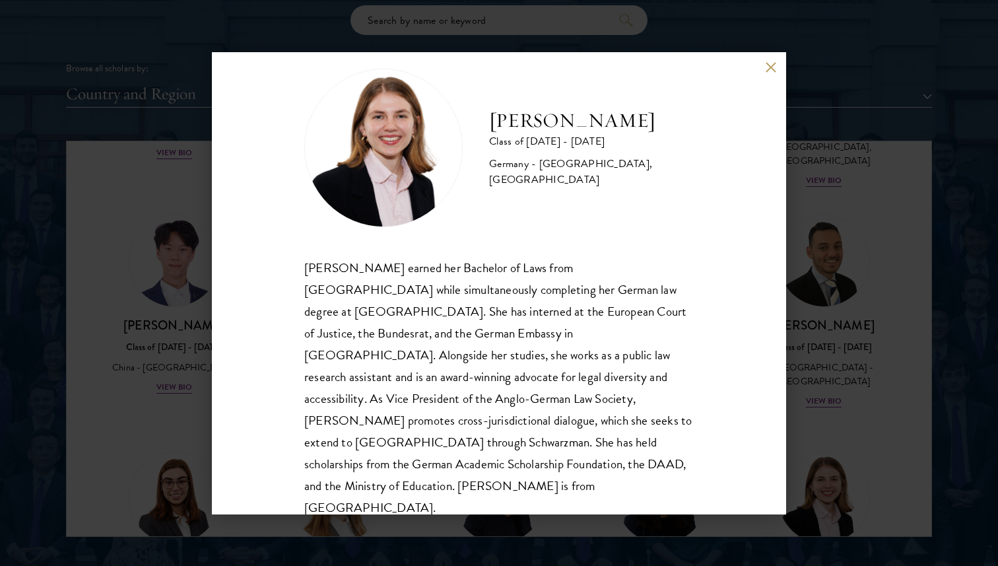
click at [841, 414] on div "Hannah Kuhn Class of 2025 - 2026 Germany - King's College London, Berlin Humbol…" at bounding box center [499, 283] width 998 height 566
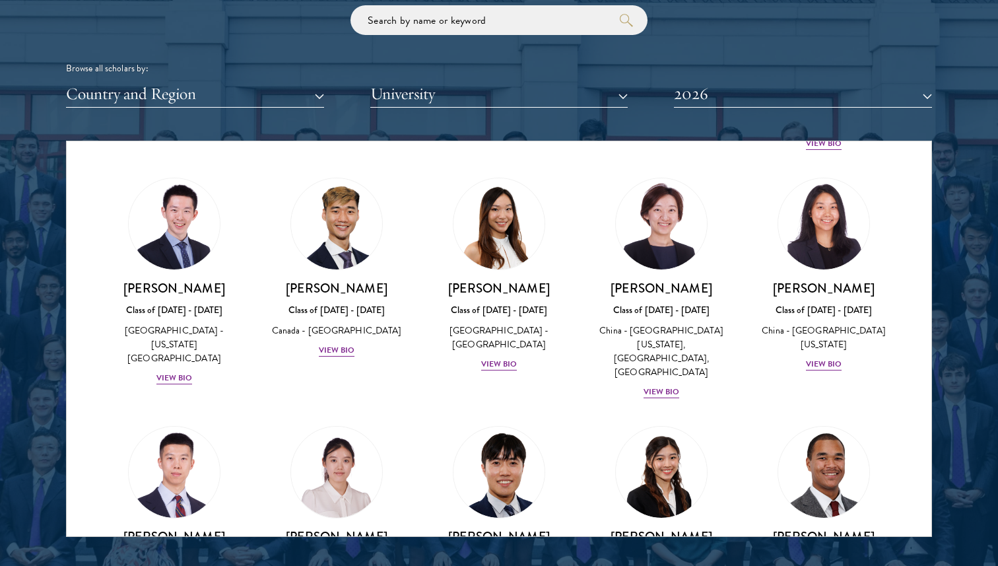
scroll to position [3523, 0]
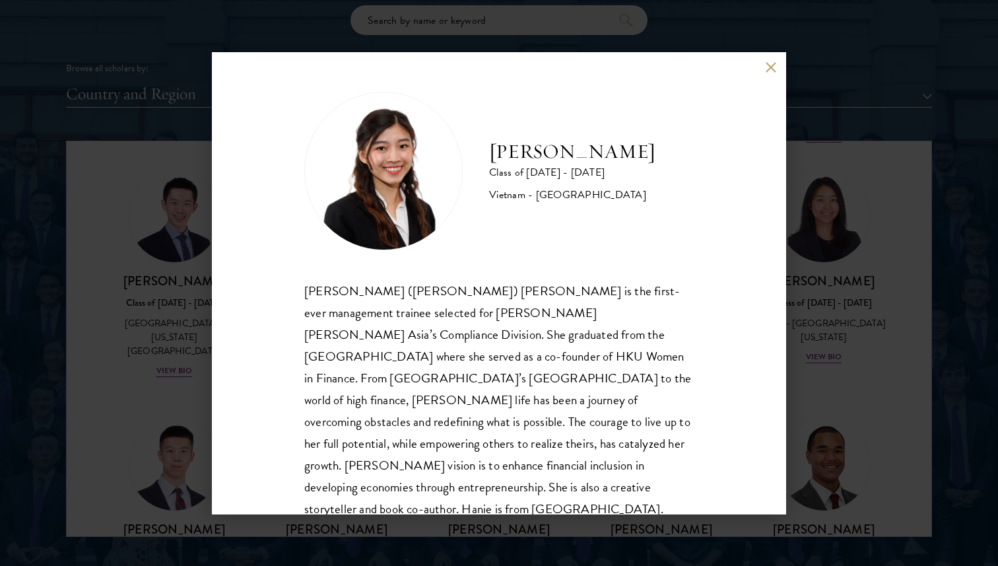
scroll to position [1, 0]
